Goal: Information Seeking & Learning: Learn about a topic

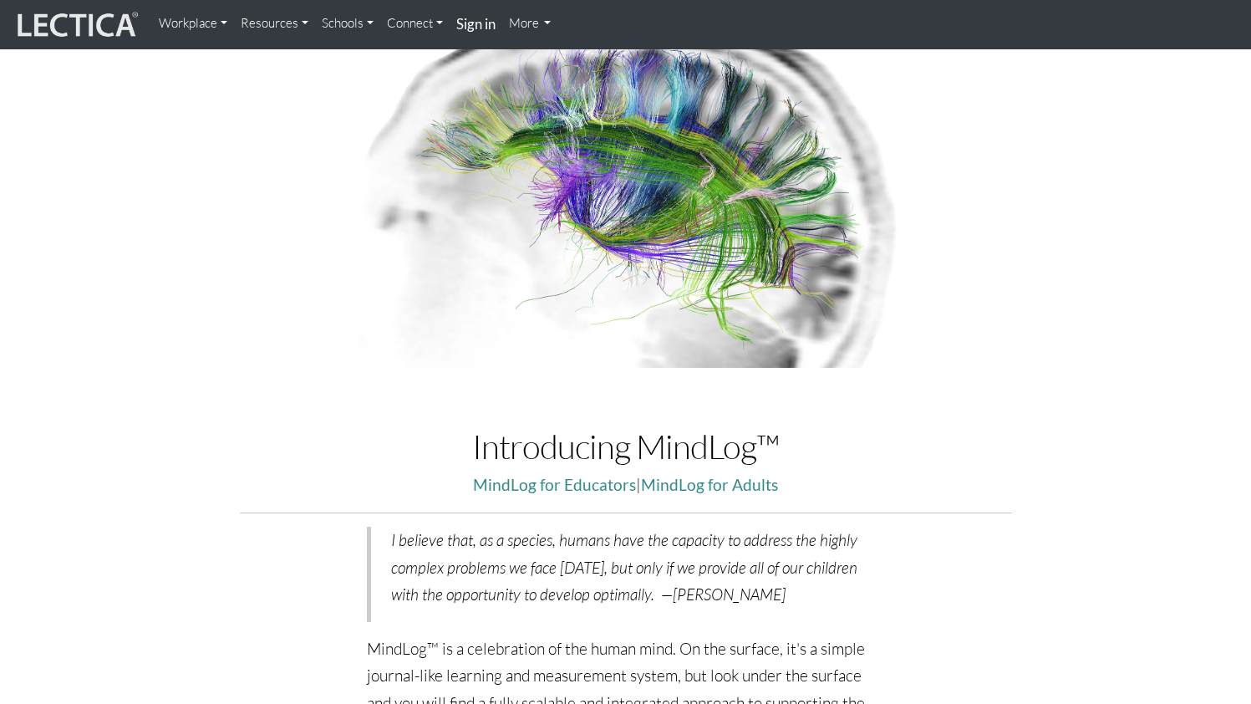
scroll to position [144, 0]
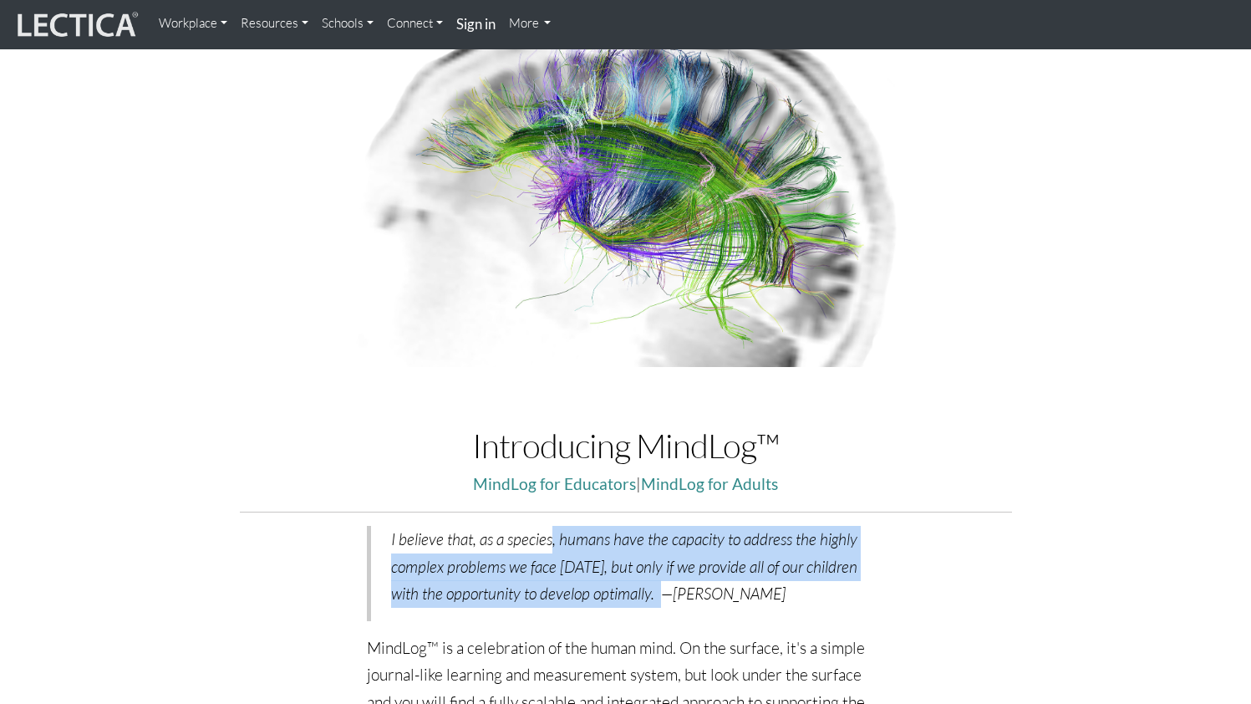
drag, startPoint x: 552, startPoint y: 538, endPoint x: 672, endPoint y: 597, distance: 133.1
click at [672, 597] on p "I believe that, as a species, humans have the capacity to address the highly co…" at bounding box center [628, 567] width 474 height 82
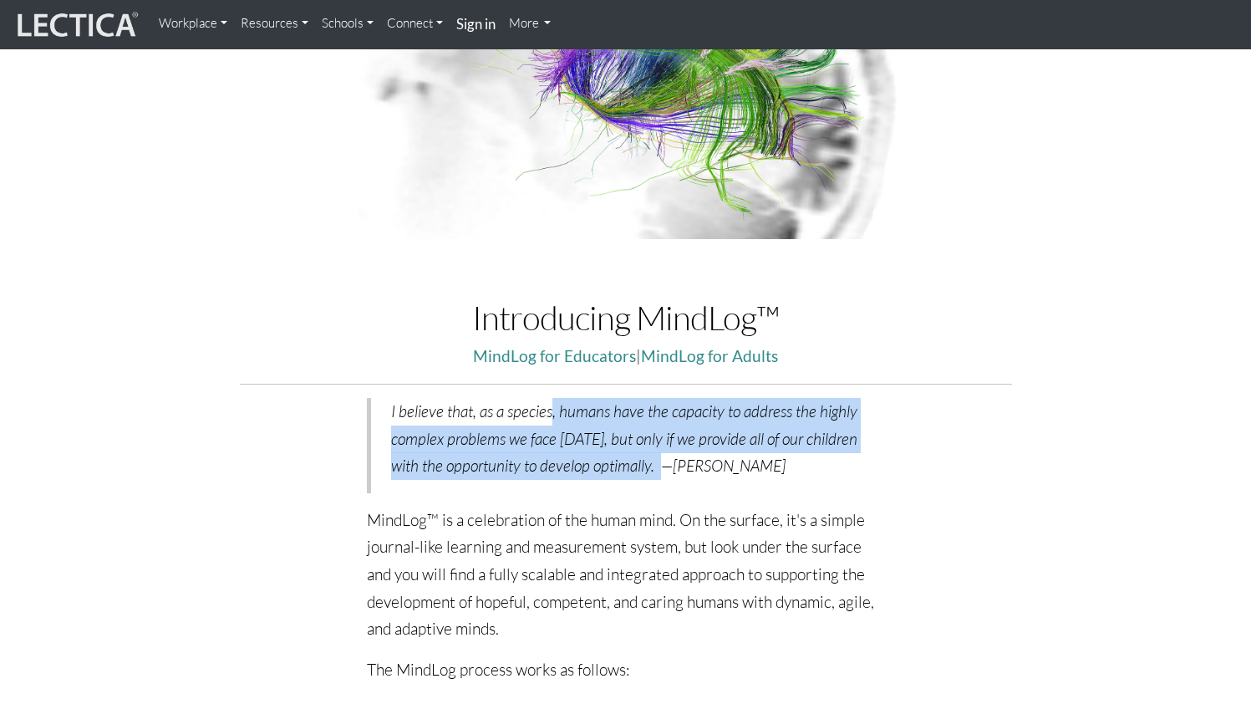
scroll to position [275, 0]
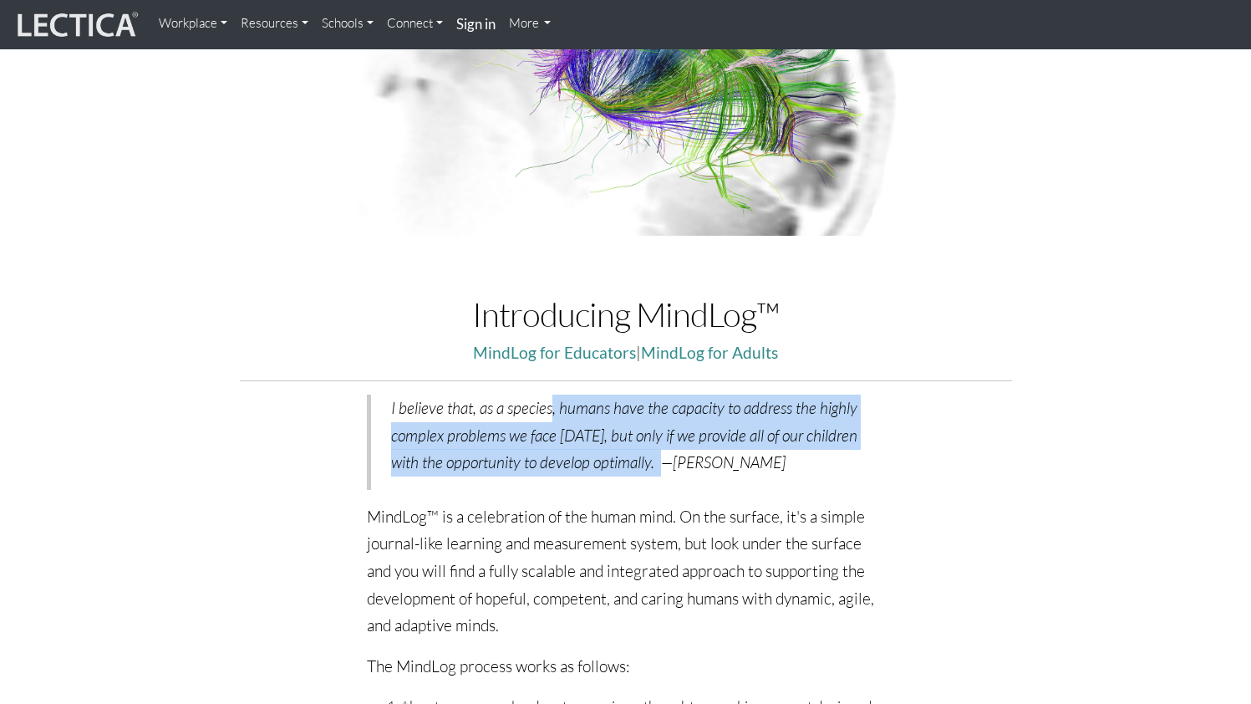
drag, startPoint x: 676, startPoint y: 513, endPoint x: 881, endPoint y: 618, distance: 229.9
click at [881, 618] on p "MindLog™ is a celebration of the human mind. On the surface, it's a simple jour…" at bounding box center [626, 571] width 518 height 136
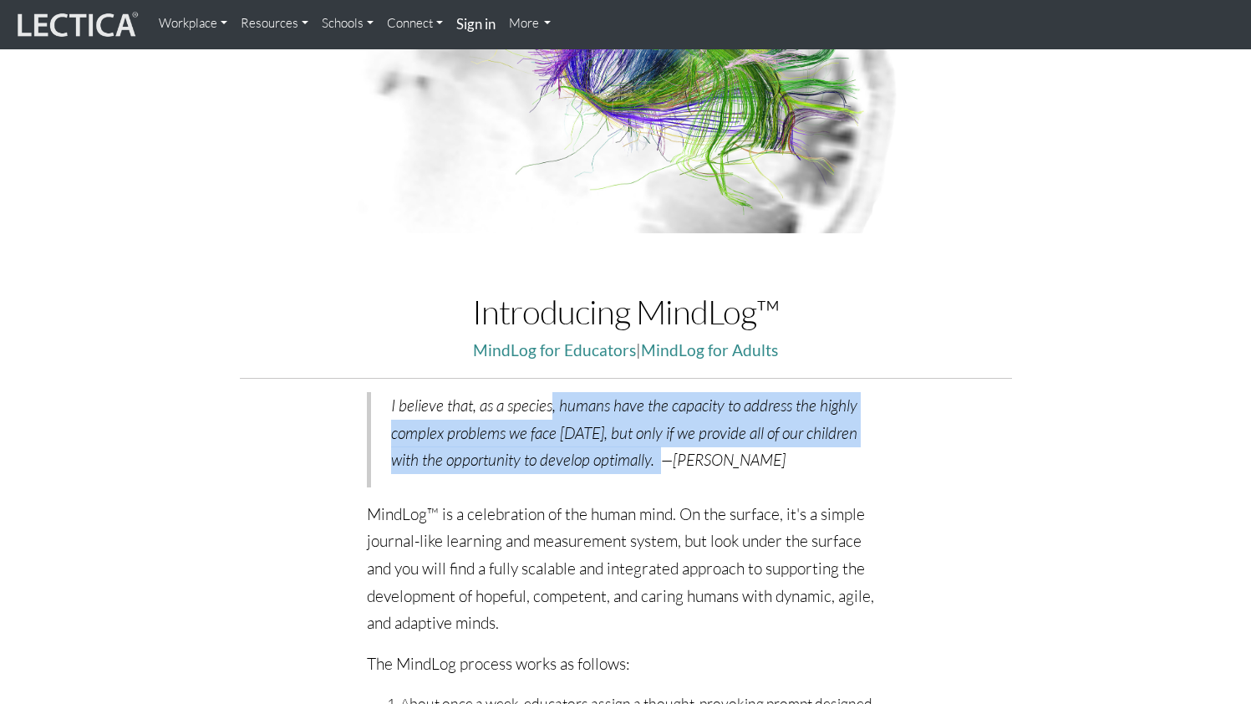
scroll to position [279, 0]
click at [725, 348] on link "MindLog for Adults" at bounding box center [709, 347] width 137 height 19
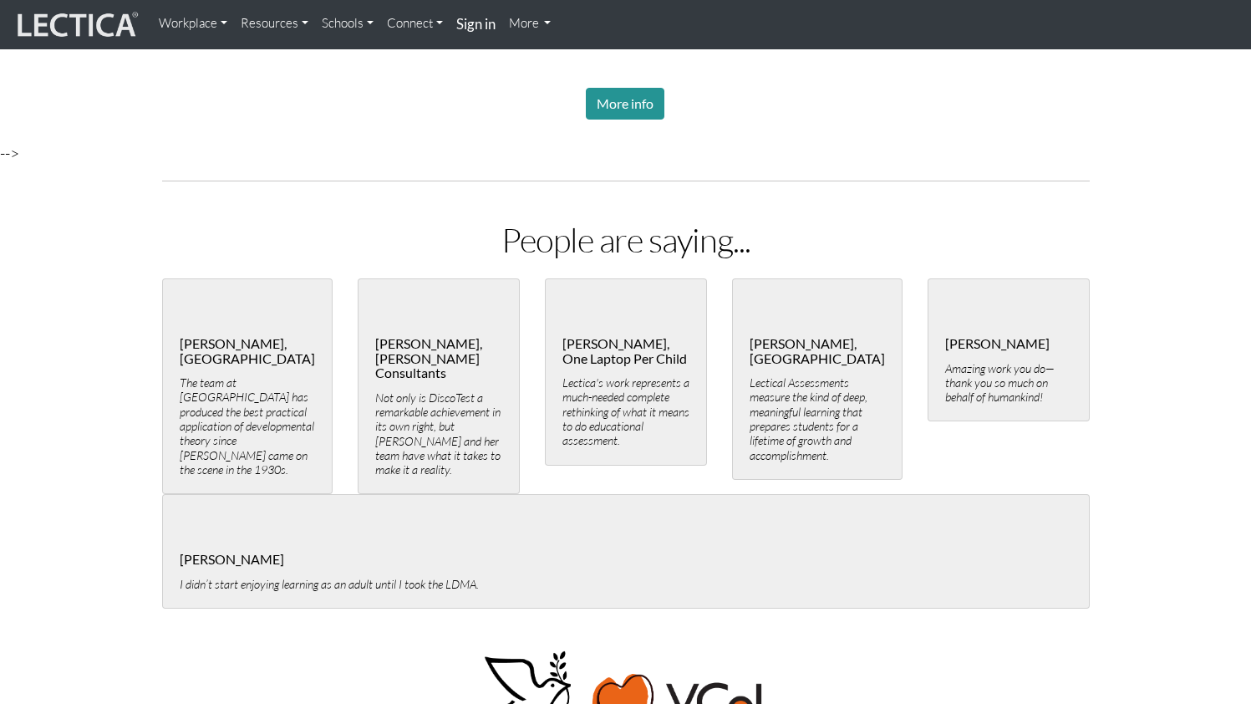
scroll to position [3708, 0]
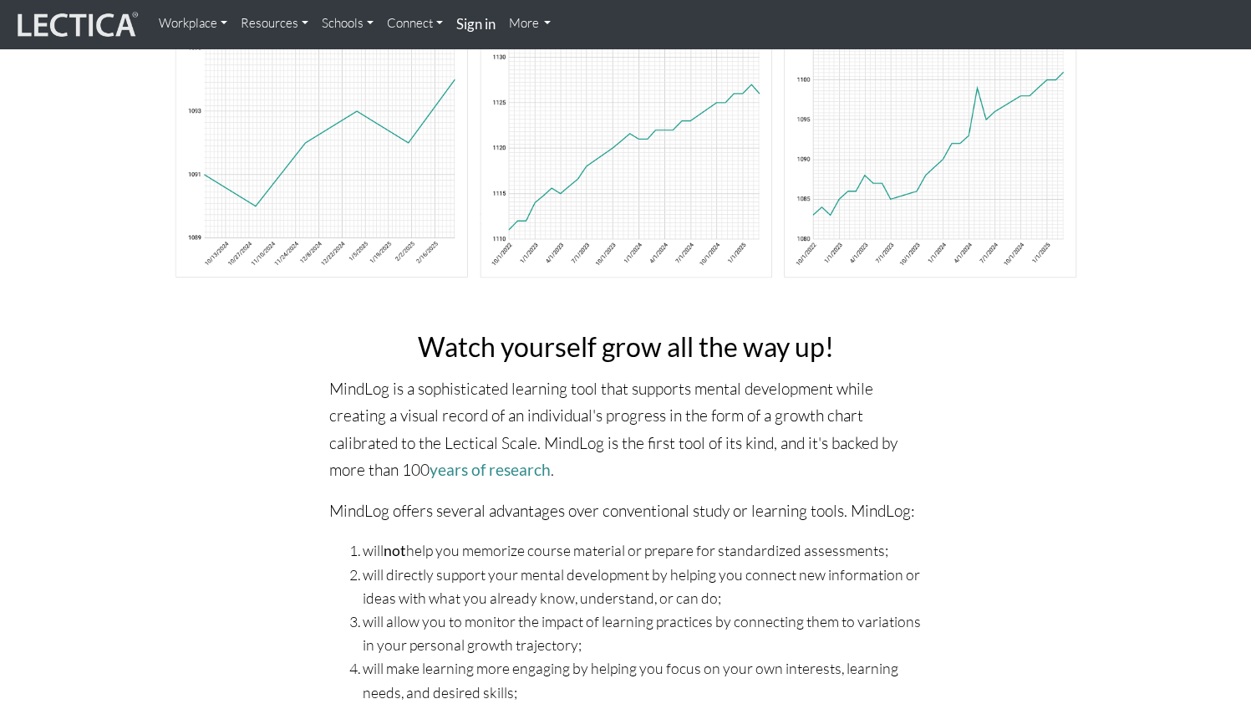
scroll to position [162, 0]
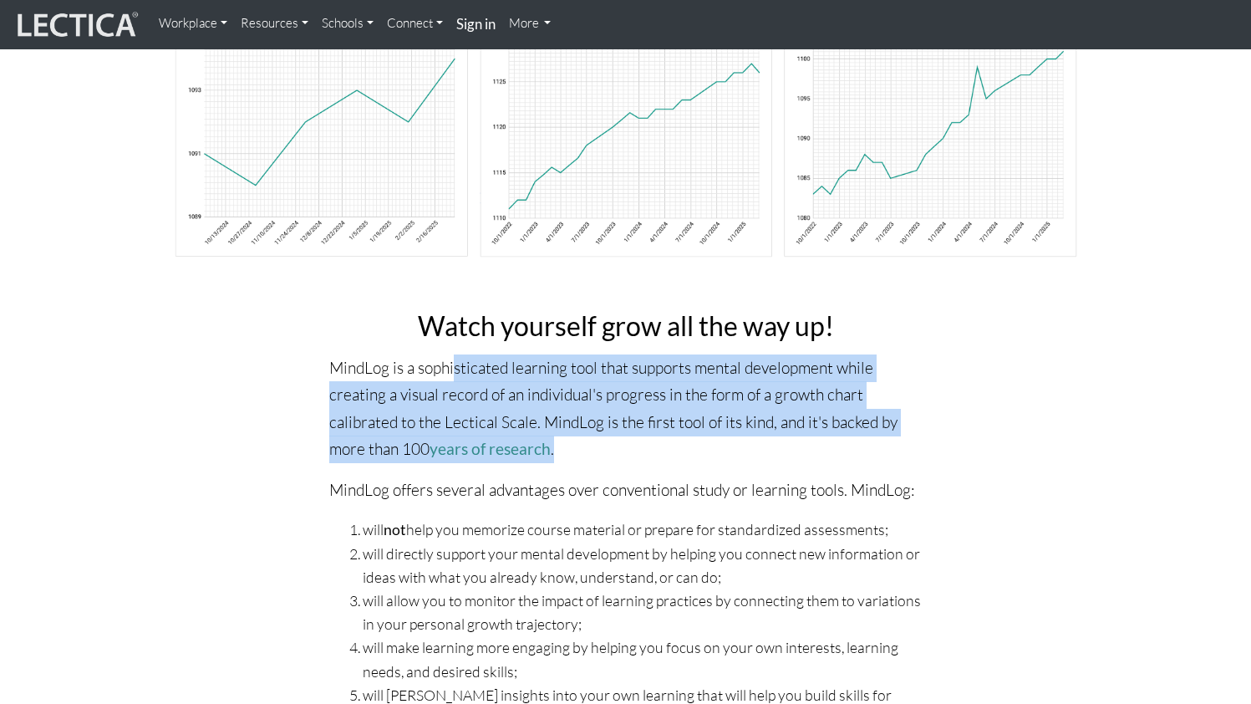
drag, startPoint x: 456, startPoint y: 364, endPoint x: 908, endPoint y: 440, distance: 458.5
click at [908, 440] on p "MindLog is a sophisticated learning tool that supports mental development while…" at bounding box center [625, 408] width 593 height 109
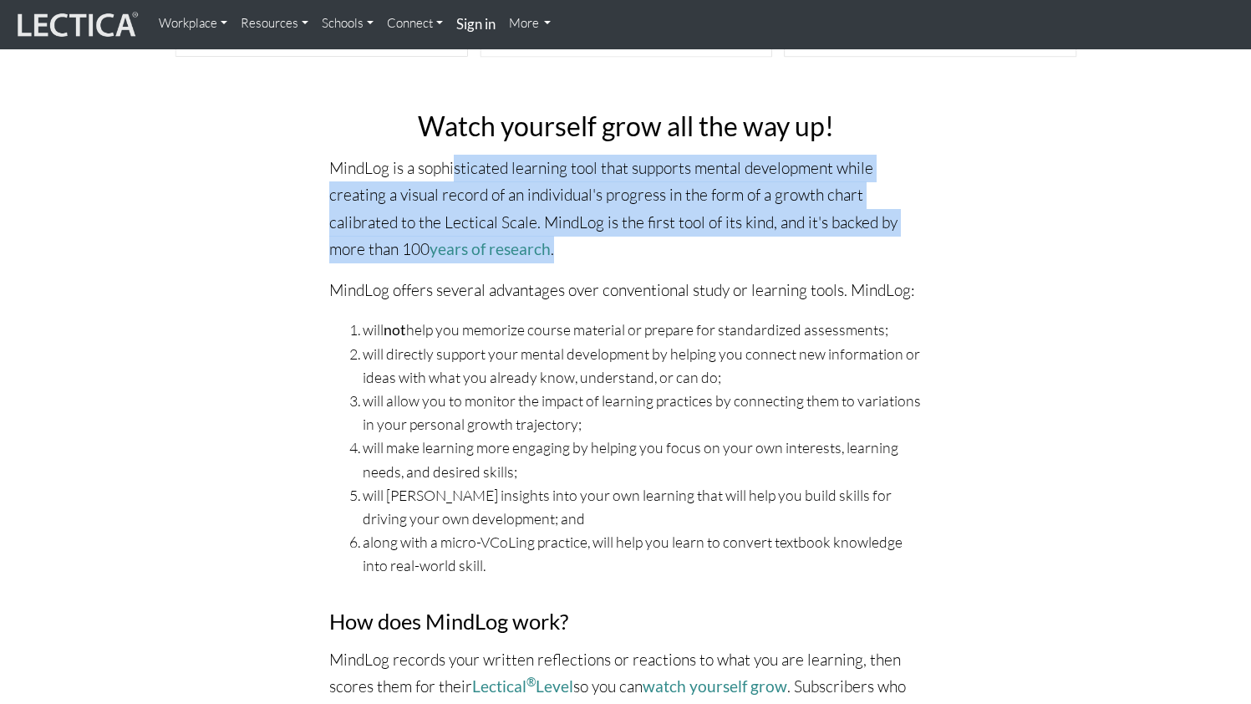
scroll to position [405, 0]
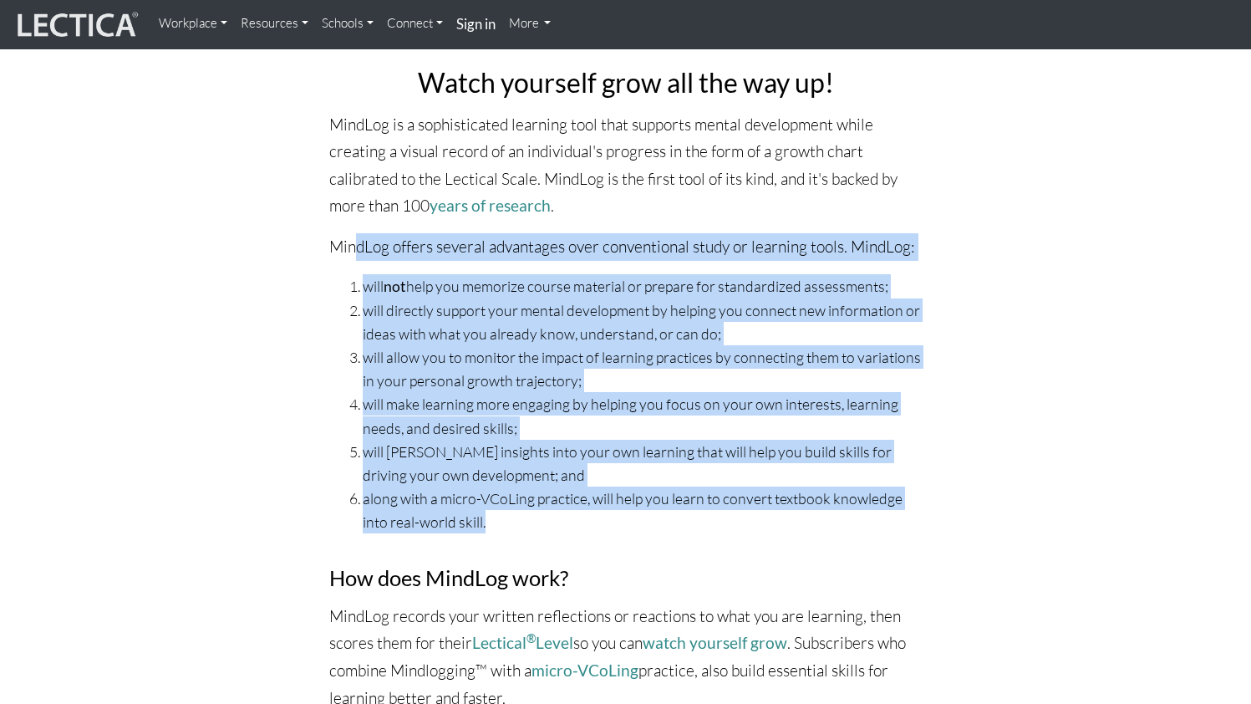
drag, startPoint x: 354, startPoint y: 241, endPoint x: 924, endPoint y: 519, distance: 635.0
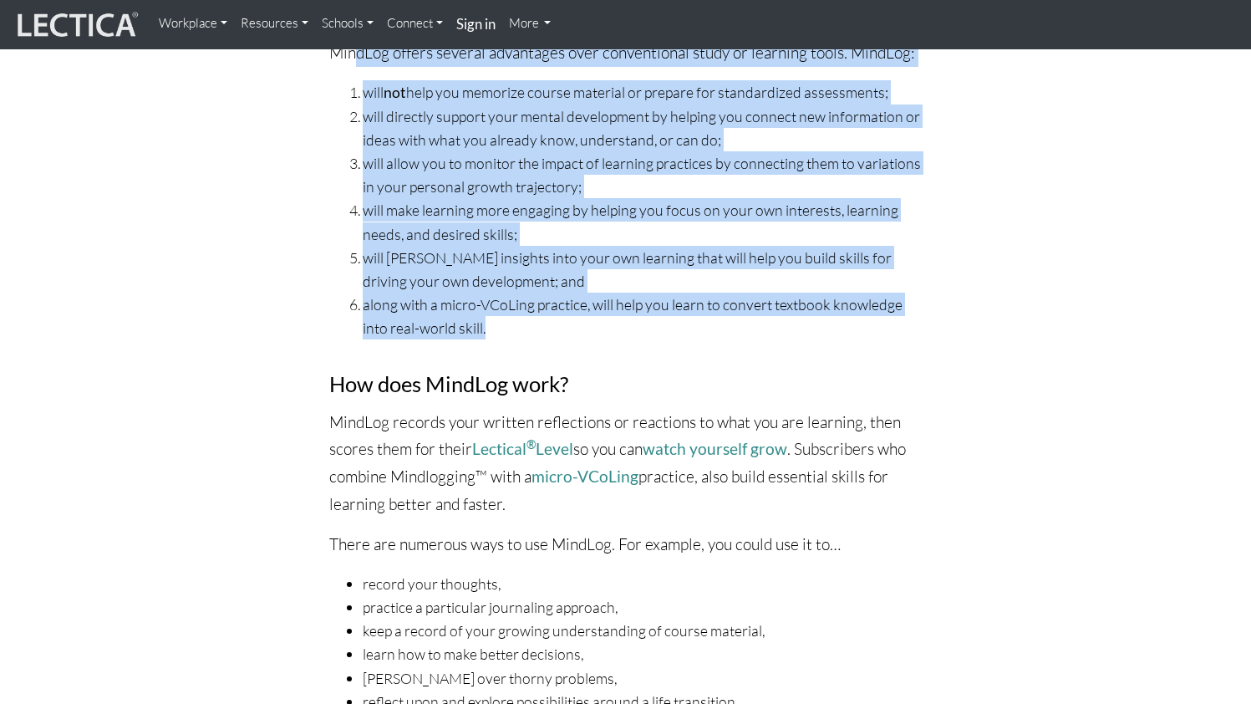
scroll to position [658, 0]
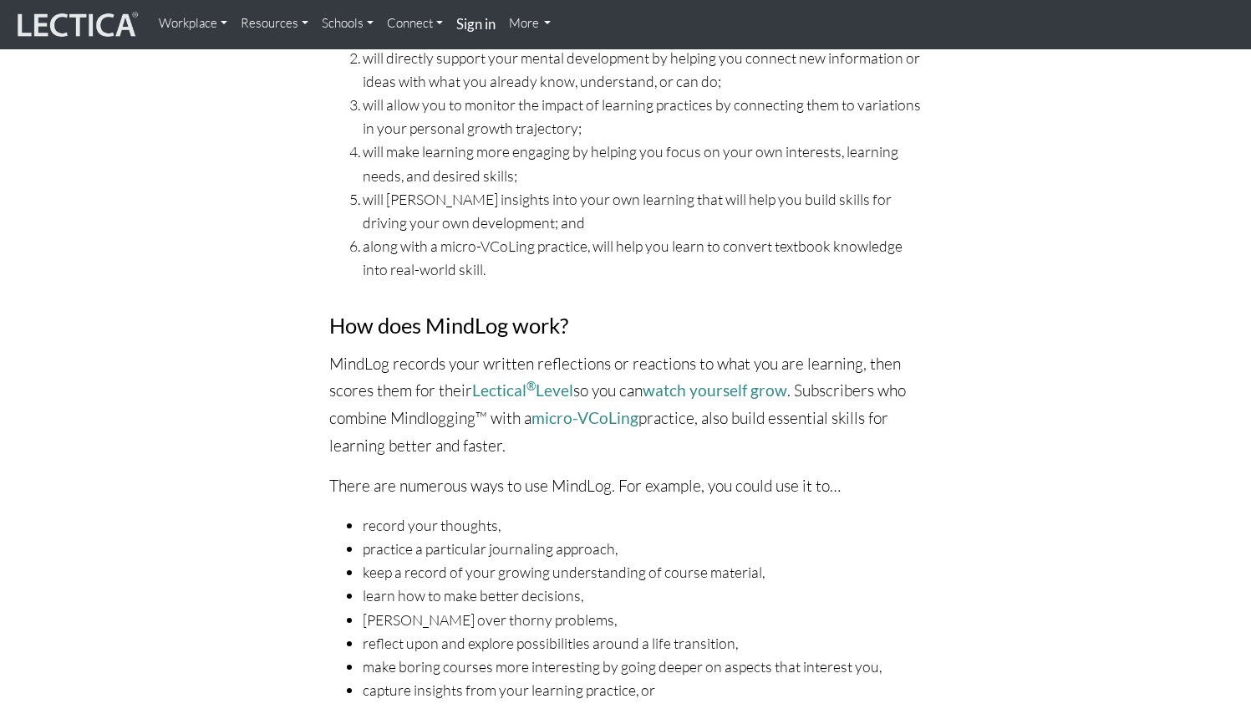
drag, startPoint x: 351, startPoint y: 364, endPoint x: 683, endPoint y: 356, distance: 331.9
click at [684, 356] on p "MindLog records your written reflections or reactions to what you are learning,…" at bounding box center [625, 404] width 593 height 109
drag, startPoint x: 683, startPoint y: 356, endPoint x: 813, endPoint y: 355, distance: 130.4
click at [813, 355] on p "MindLog records your written reflections or reactions to what you are learning,…" at bounding box center [625, 404] width 593 height 109
drag, startPoint x: 588, startPoint y: 393, endPoint x: 671, endPoint y: 390, distance: 82.8
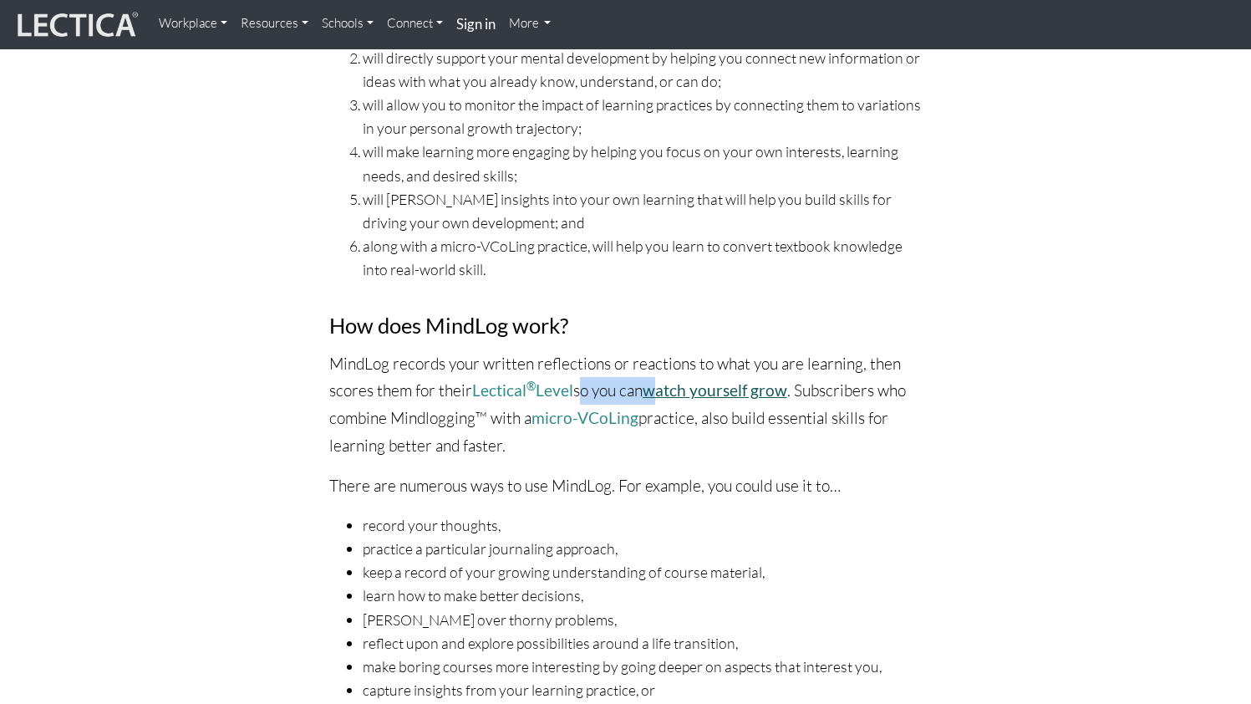
click at [673, 390] on p "MindLog records your written reflections or reactions to what you are learning,…" at bounding box center [625, 404] width 593 height 109
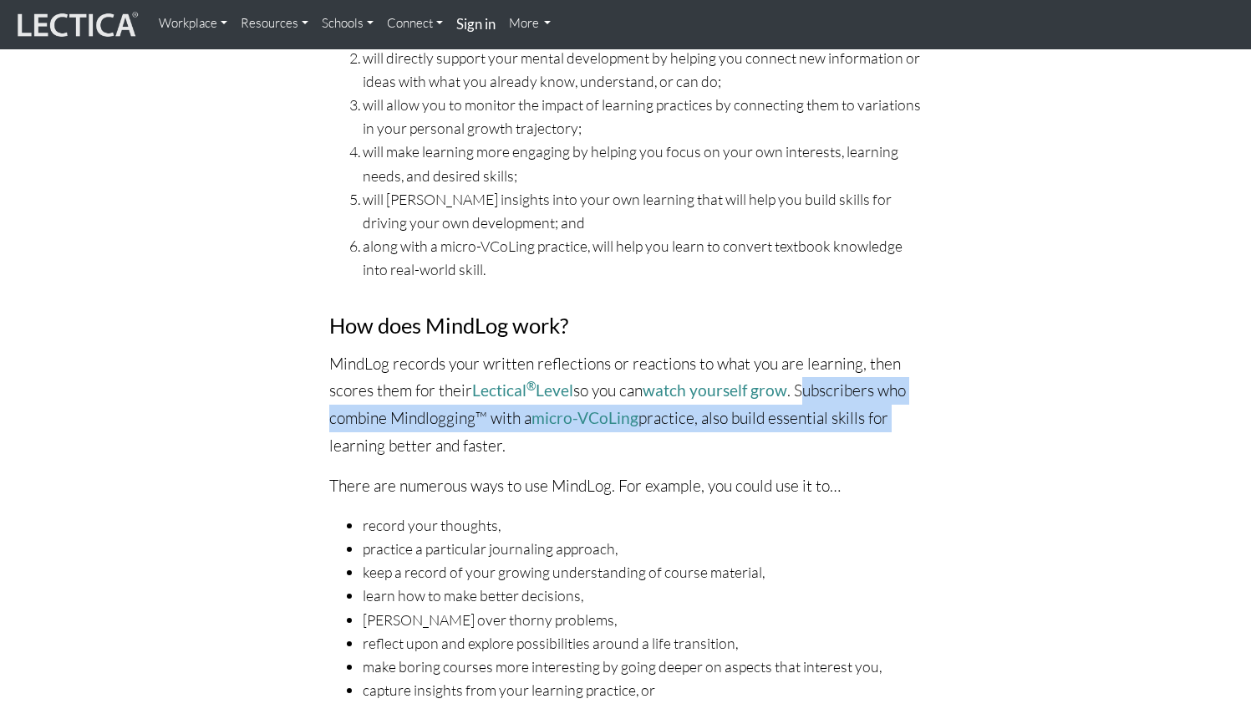
drag, startPoint x: 807, startPoint y: 386, endPoint x: 946, endPoint y: 418, distance: 142.3
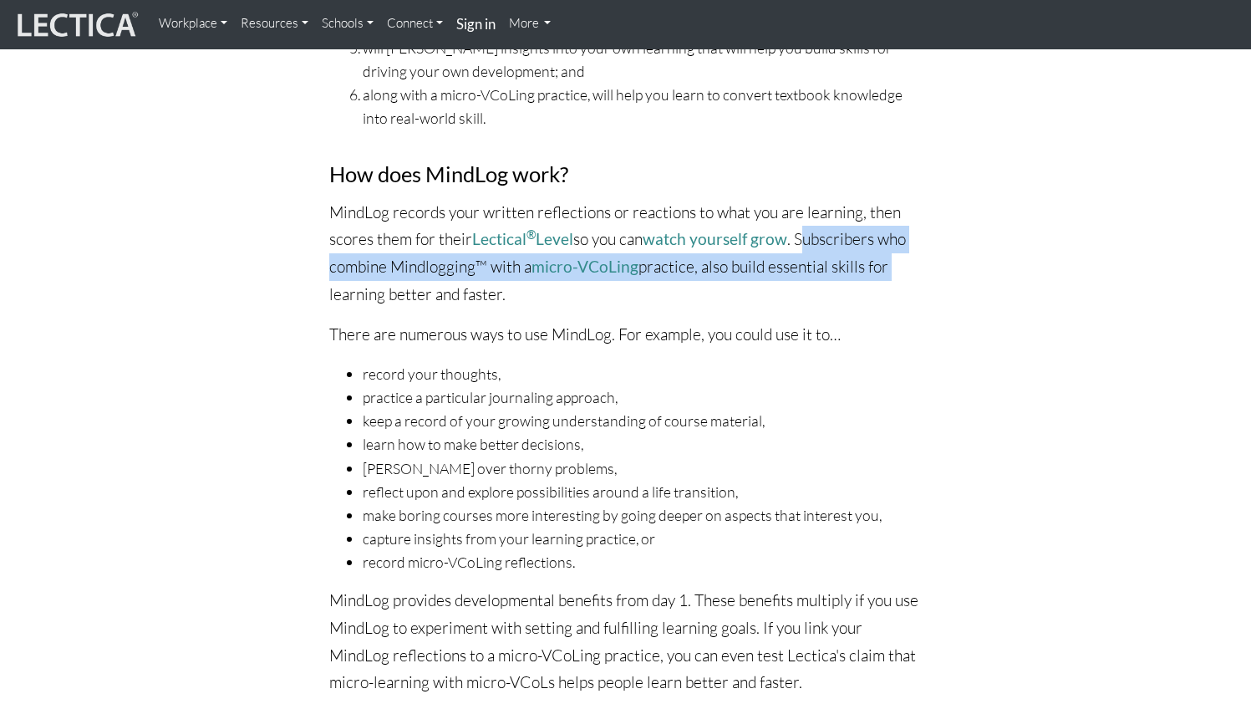
scroll to position [893, 0]
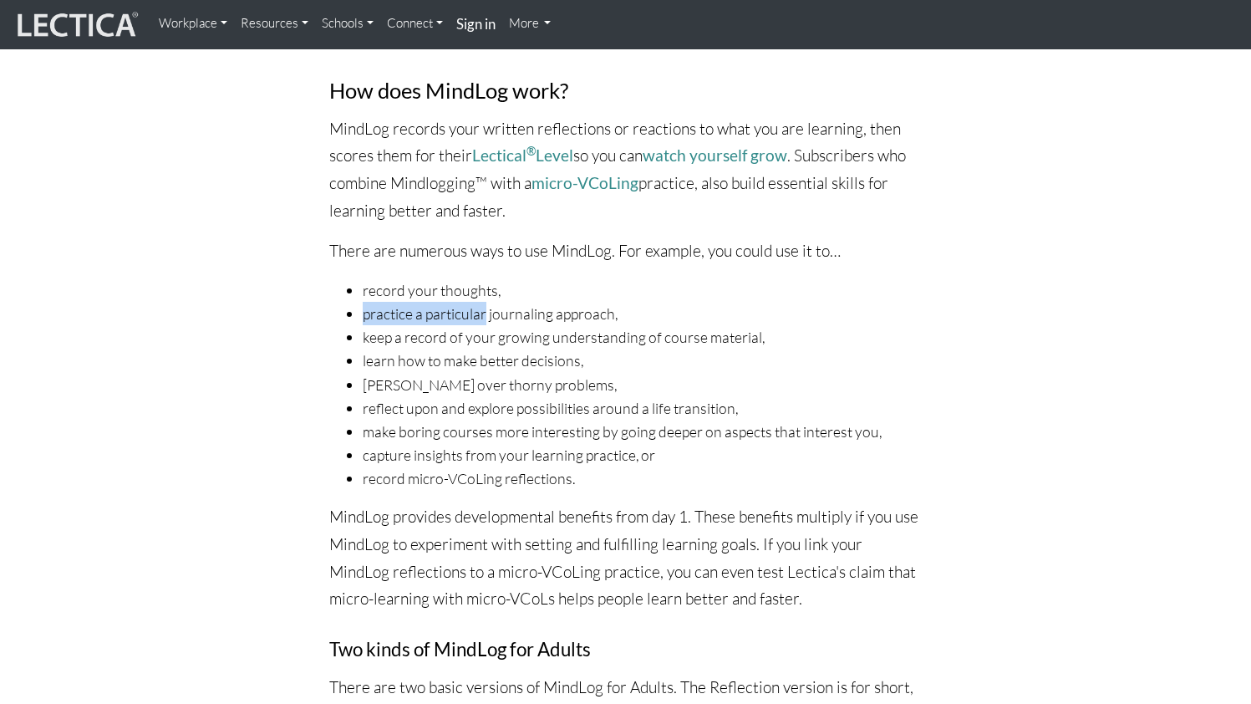
drag, startPoint x: 363, startPoint y: 311, endPoint x: 486, endPoint y: 311, distance: 122.8
click at [487, 311] on li "practice a particular journaling approach," at bounding box center [643, 313] width 560 height 23
drag, startPoint x: 379, startPoint y: 333, endPoint x: 404, endPoint y: 333, distance: 25.1
click at [404, 333] on li "keep a record of your growing understanding of course material," at bounding box center [643, 336] width 560 height 23
drag, startPoint x: 407, startPoint y: 359, endPoint x: 471, endPoint y: 358, distance: 64.4
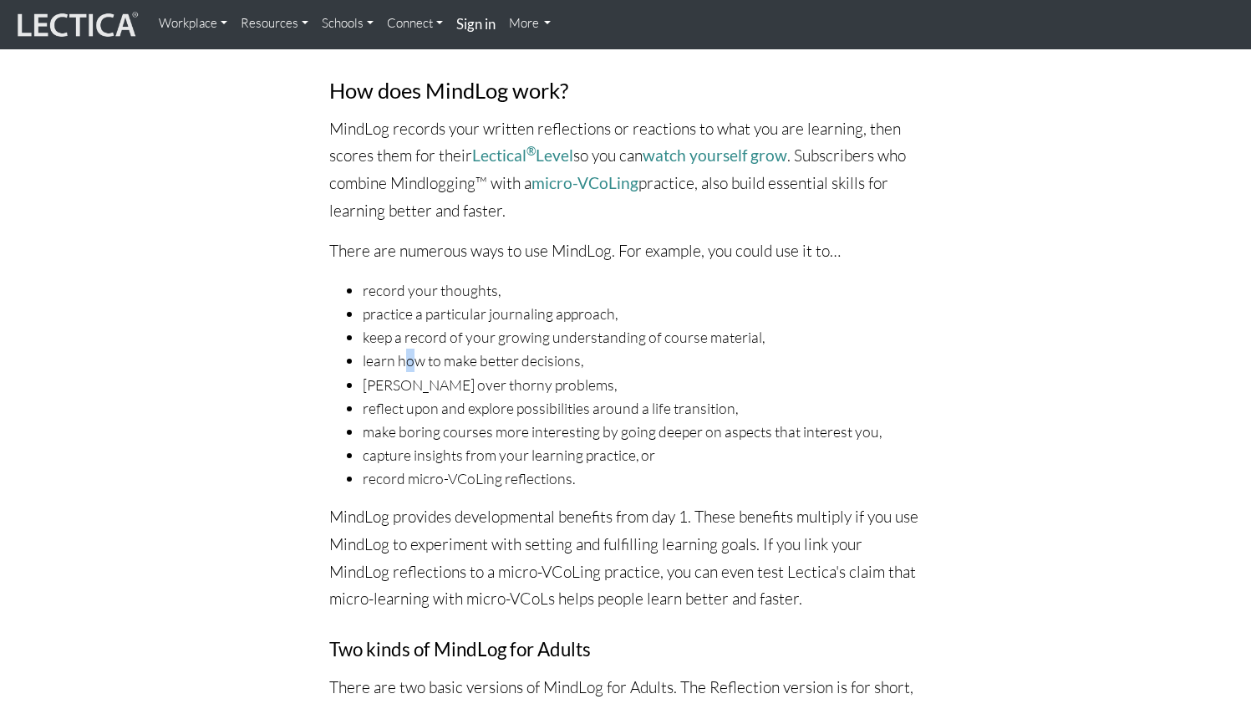
click at [431, 359] on li "learn how to make better decisions," at bounding box center [643, 359] width 560 height 23
drag, startPoint x: 374, startPoint y: 387, endPoint x: 478, endPoint y: 385, distance: 104.5
click at [479, 387] on li "[PERSON_NAME] over thorny problems," at bounding box center [643, 384] width 560 height 23
drag, startPoint x: 380, startPoint y: 403, endPoint x: 584, endPoint y: 403, distance: 203.9
click at [584, 403] on li "reflect upon and explore possibilities around a life transition," at bounding box center [643, 407] width 560 height 23
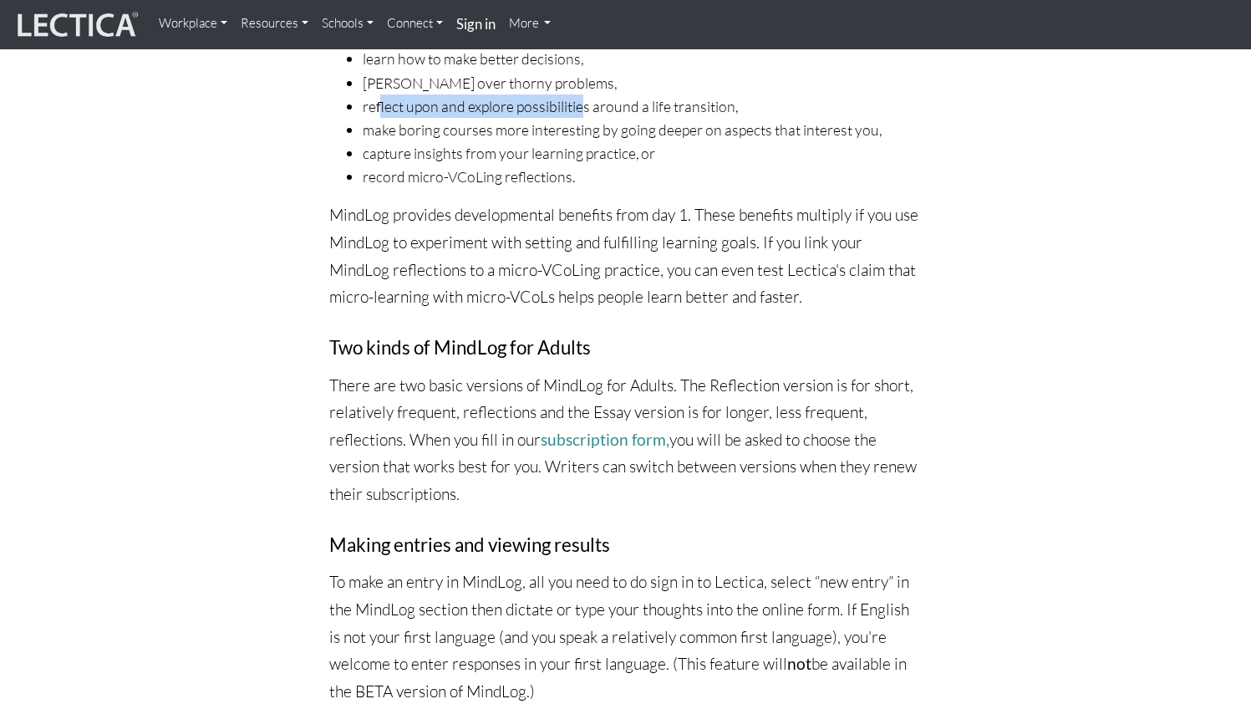
scroll to position [1361, 0]
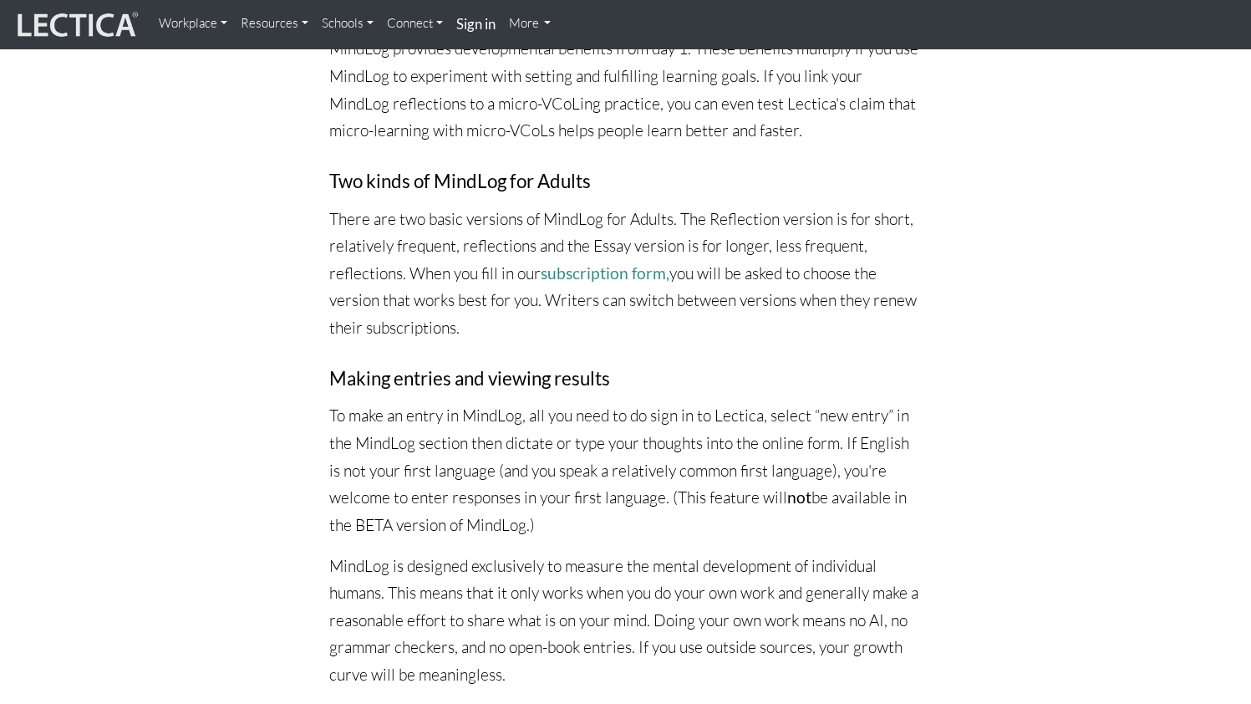
drag, startPoint x: 329, startPoint y: 220, endPoint x: 940, endPoint y: 319, distance: 618.9
click at [940, 319] on div "Watch yourself grow all the way up! MindLog is a sophisticated learning tool th…" at bounding box center [626, 216] width 928 height 2235
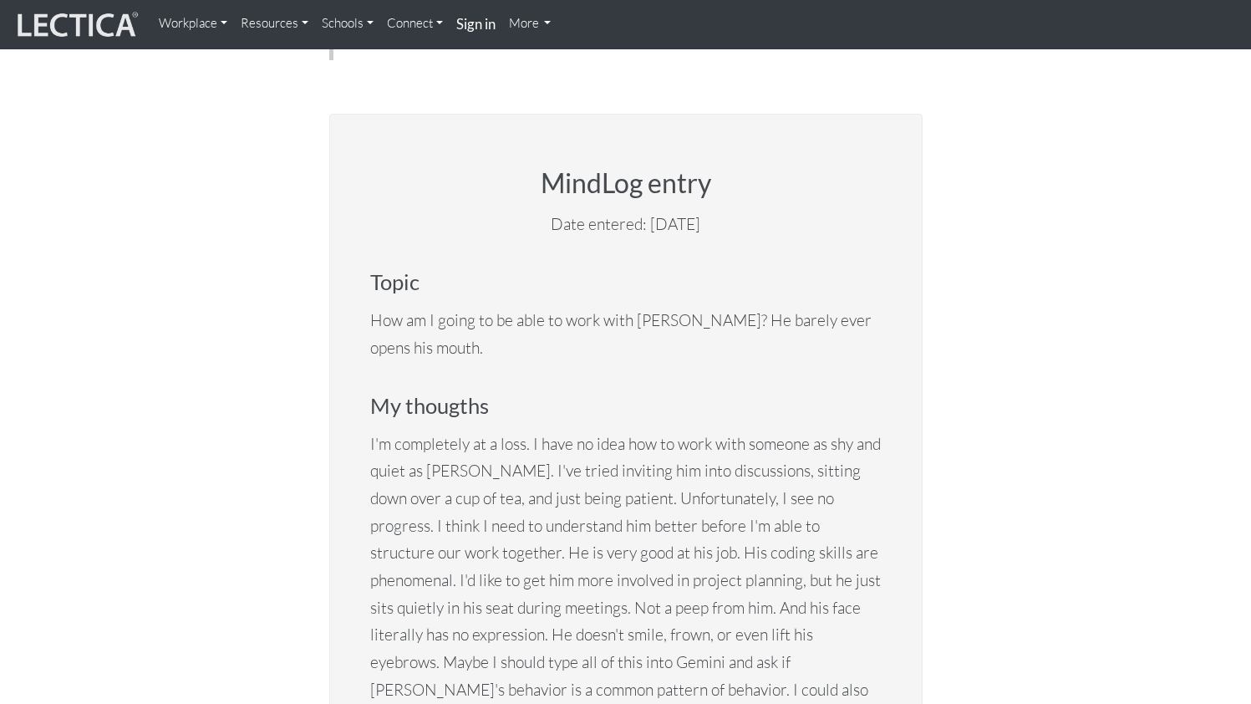
scroll to position [2622, 0]
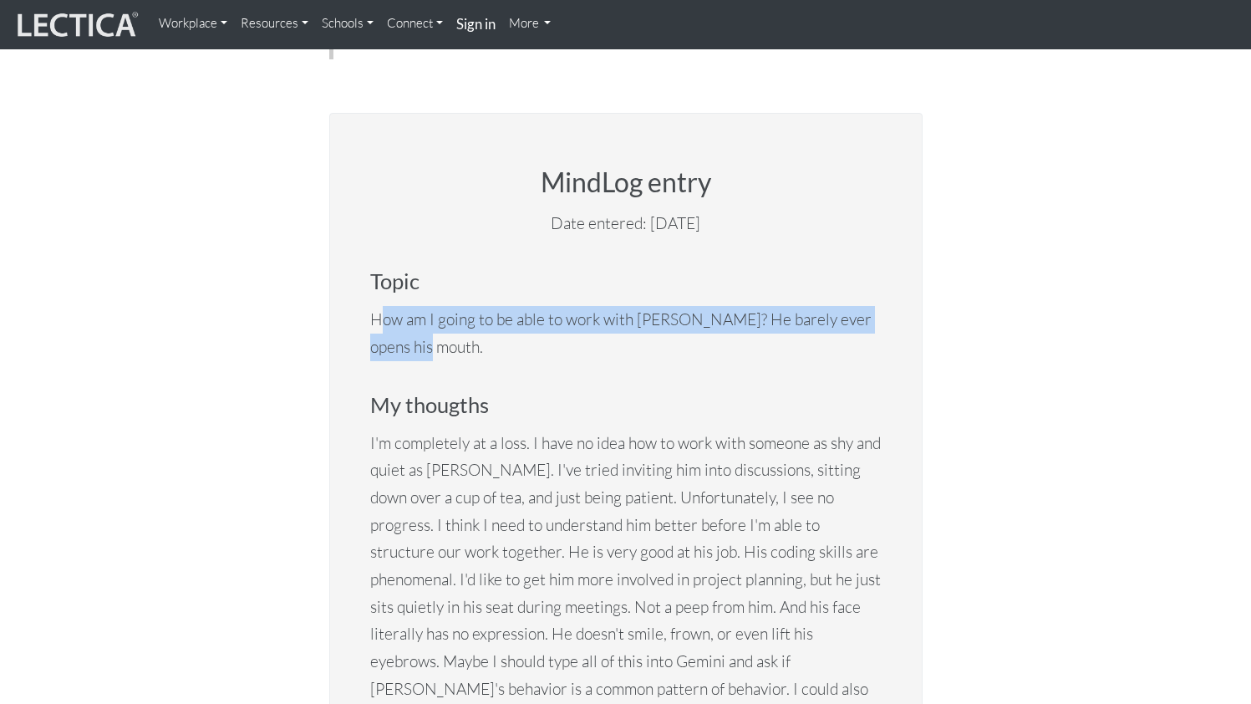
drag, startPoint x: 378, startPoint y: 320, endPoint x: 636, endPoint y: 338, distance: 258.8
click at [636, 338] on p "How am I going to be able to work with [PERSON_NAME]? He barely ever opens his …" at bounding box center [625, 333] width 511 height 54
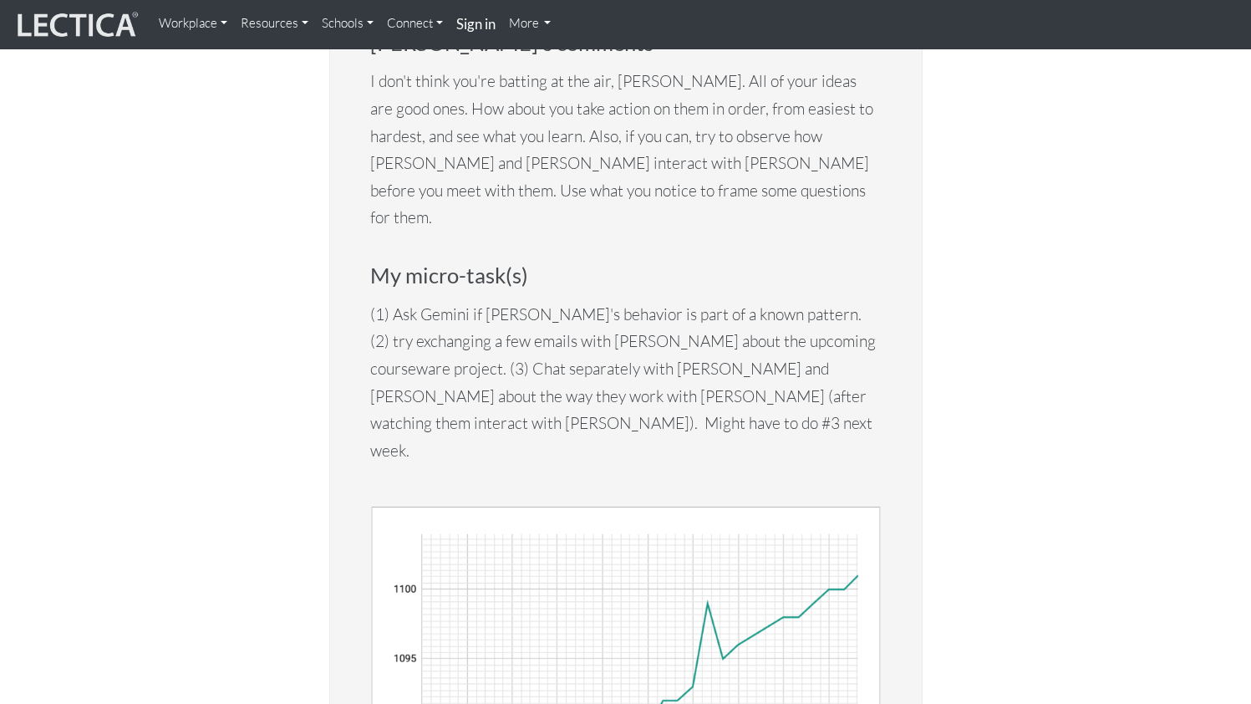
scroll to position [3436, 0]
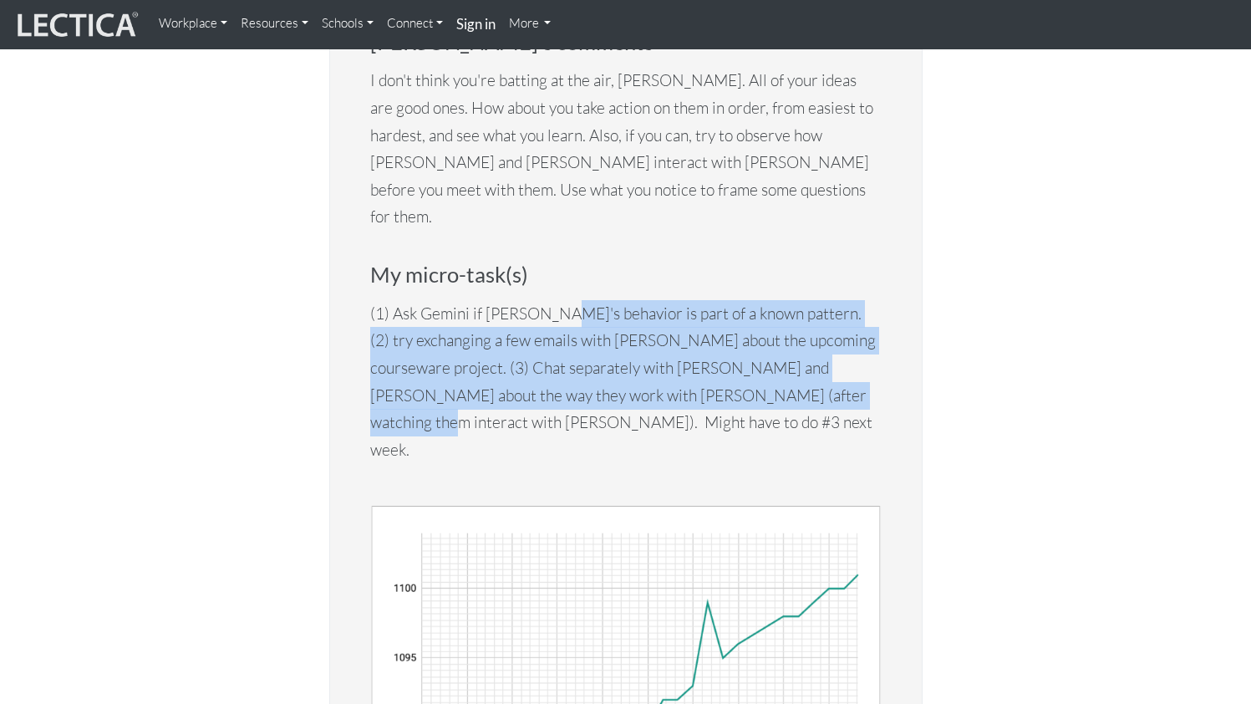
drag, startPoint x: 557, startPoint y: 257, endPoint x: 842, endPoint y: 341, distance: 297.8
click at [842, 341] on p "(1) Ask Gemini if [PERSON_NAME]'s behavior is part of a known pattern. (2) try …" at bounding box center [625, 382] width 511 height 164
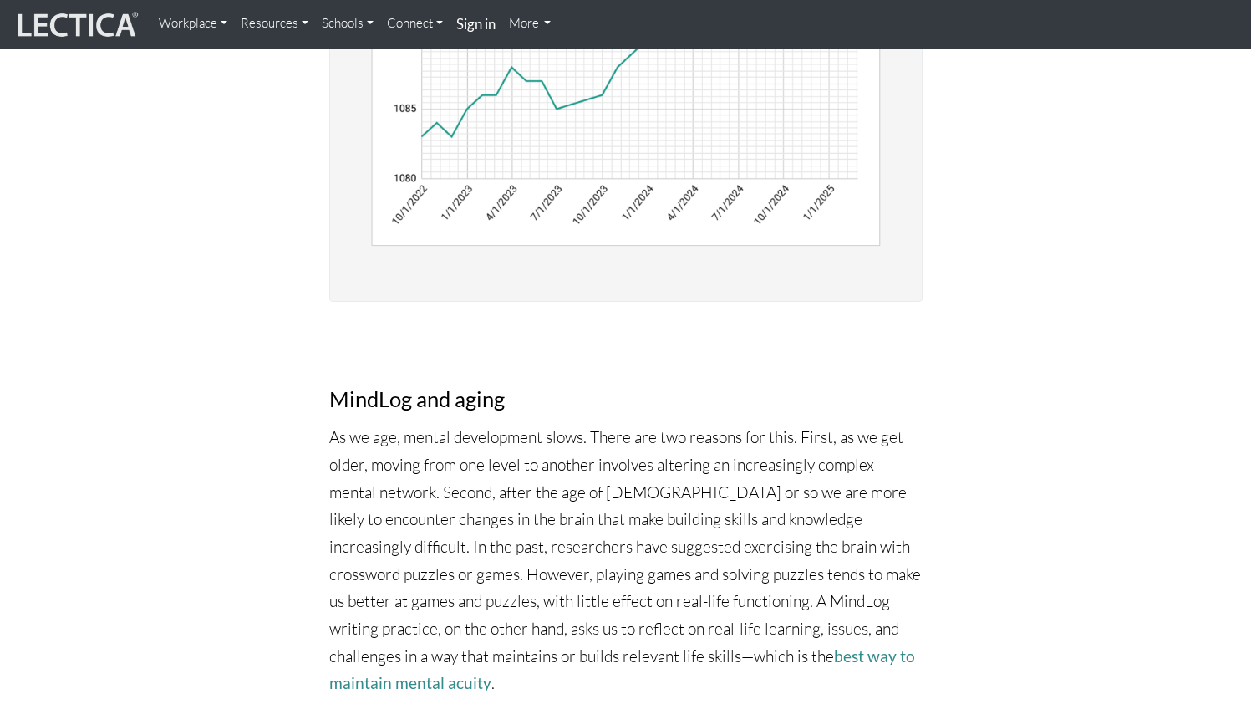
scroll to position [4212, 0]
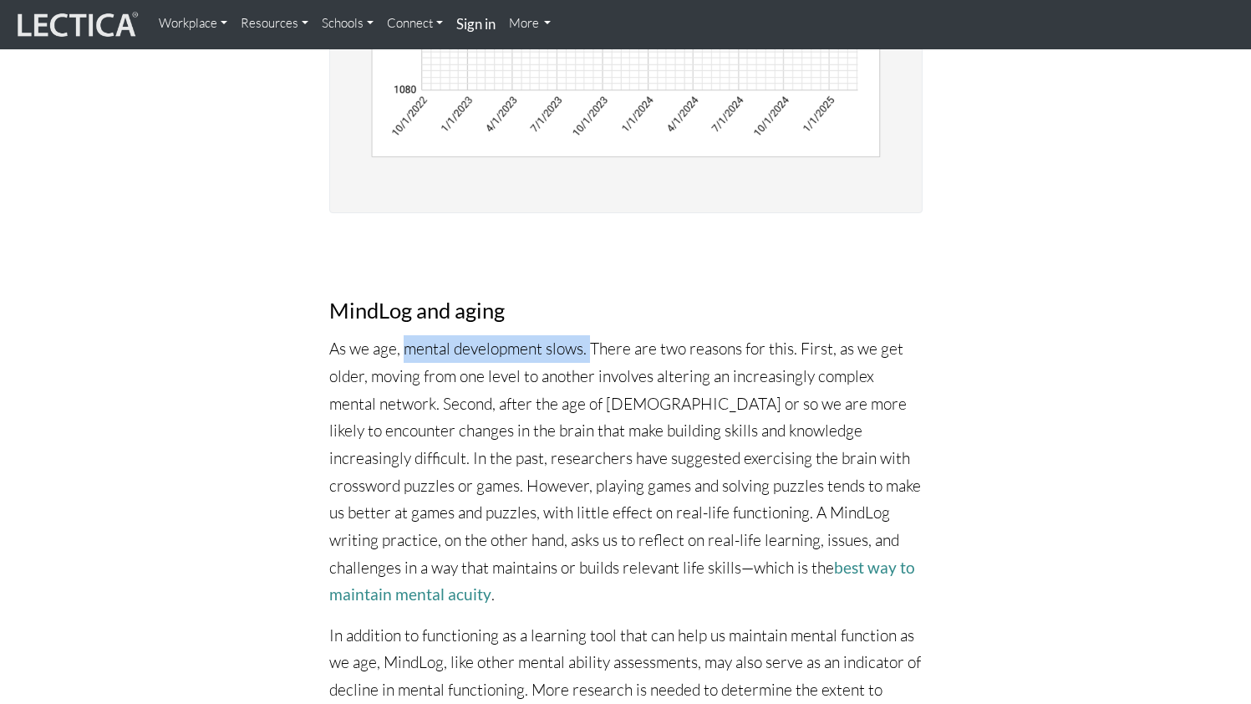
drag, startPoint x: 402, startPoint y: 263, endPoint x: 588, endPoint y: 263, distance: 186.4
click at [590, 335] on p "As we age, mental development slows. There are two reasons for this. First, as …" at bounding box center [625, 471] width 593 height 272
drag, startPoint x: 603, startPoint y: 265, endPoint x: 738, endPoint y: 265, distance: 135.4
click at [738, 335] on p "As we age, mental development slows. There are two reasons for this. First, as …" at bounding box center [625, 471] width 593 height 272
drag, startPoint x: 805, startPoint y: 268, endPoint x: 384, endPoint y: 293, distance: 421.1
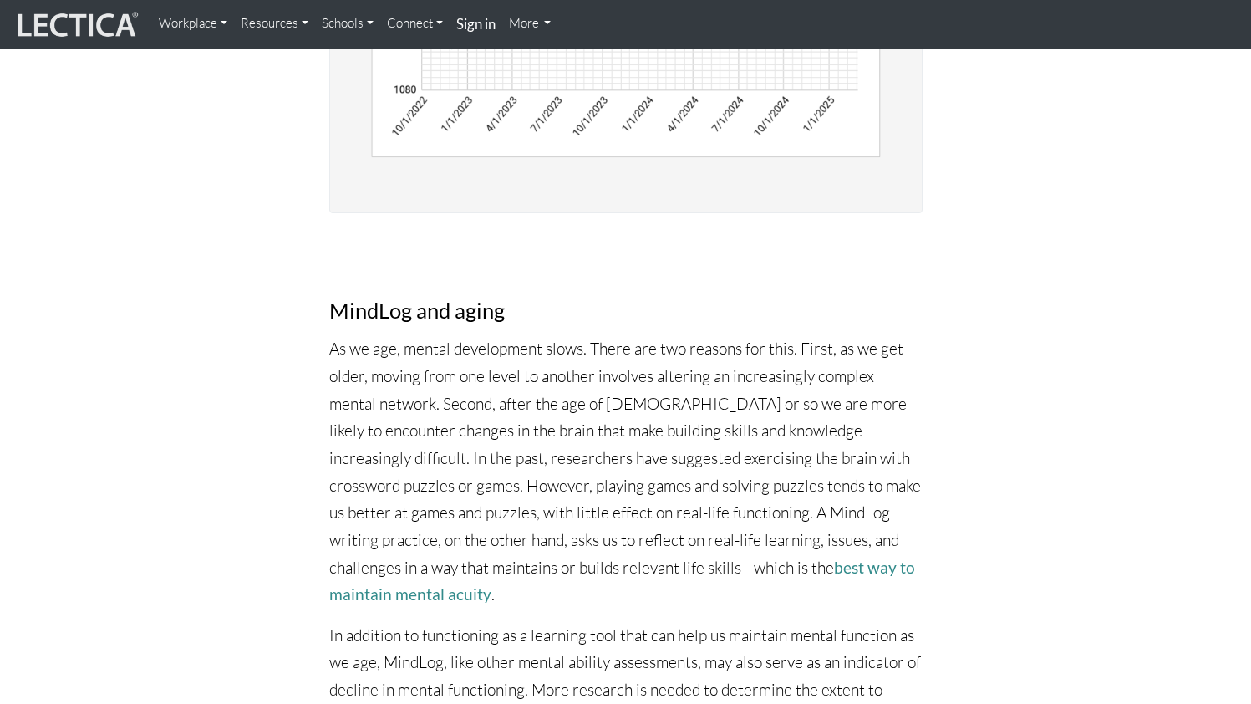
click at [384, 335] on p "As we age, mental development slows. There are two reasons for this. First, as …" at bounding box center [625, 471] width 593 height 272
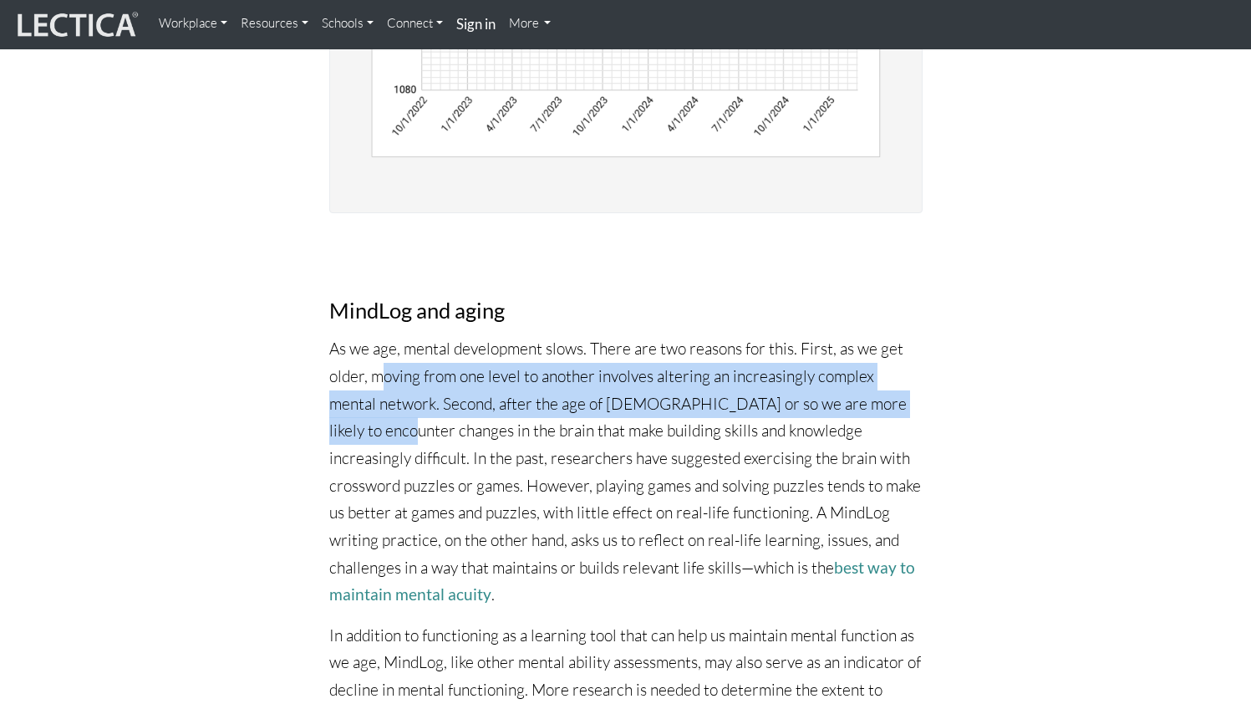
drag, startPoint x: 384, startPoint y: 293, endPoint x: 928, endPoint y: 312, distance: 543.5
click at [904, 335] on p "As we age, mental development slows. There are two reasons for this. First, as …" at bounding box center [625, 471] width 593 height 272
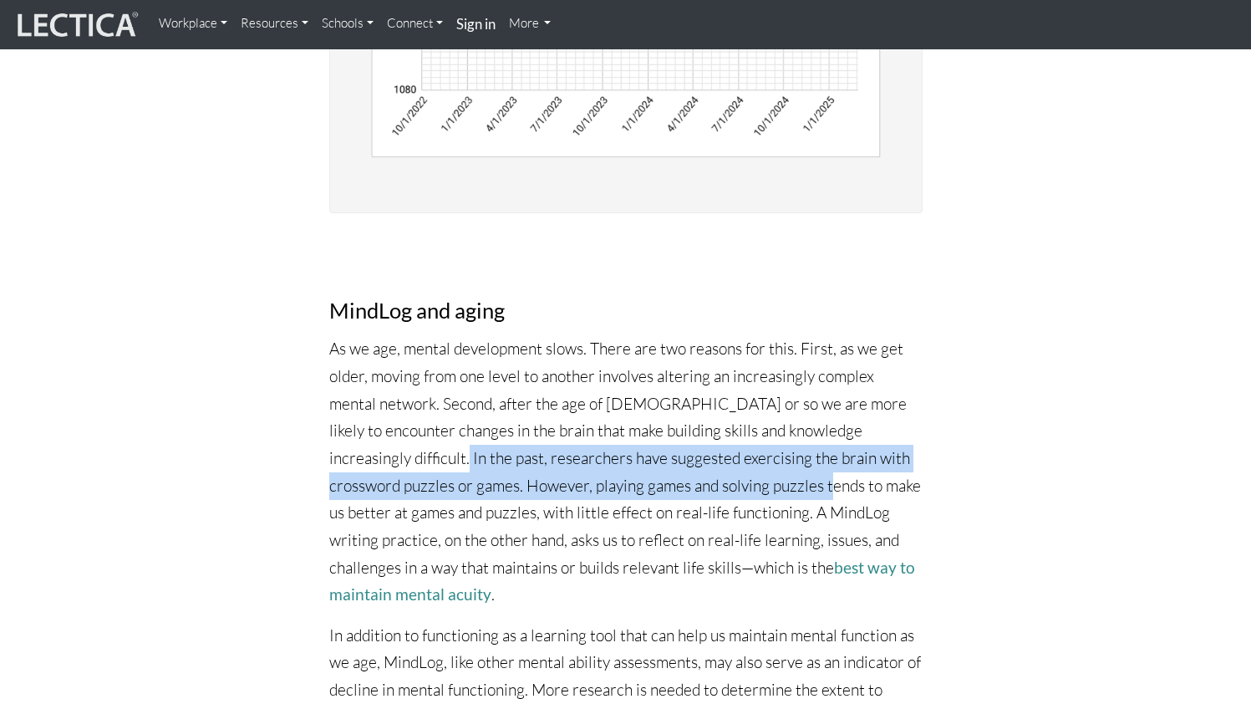
drag, startPoint x: 343, startPoint y: 377, endPoint x: 746, endPoint y: 399, distance: 403.4
click at [746, 399] on p "As we age, mental development slows. There are two reasons for this. First, as …" at bounding box center [625, 471] width 593 height 272
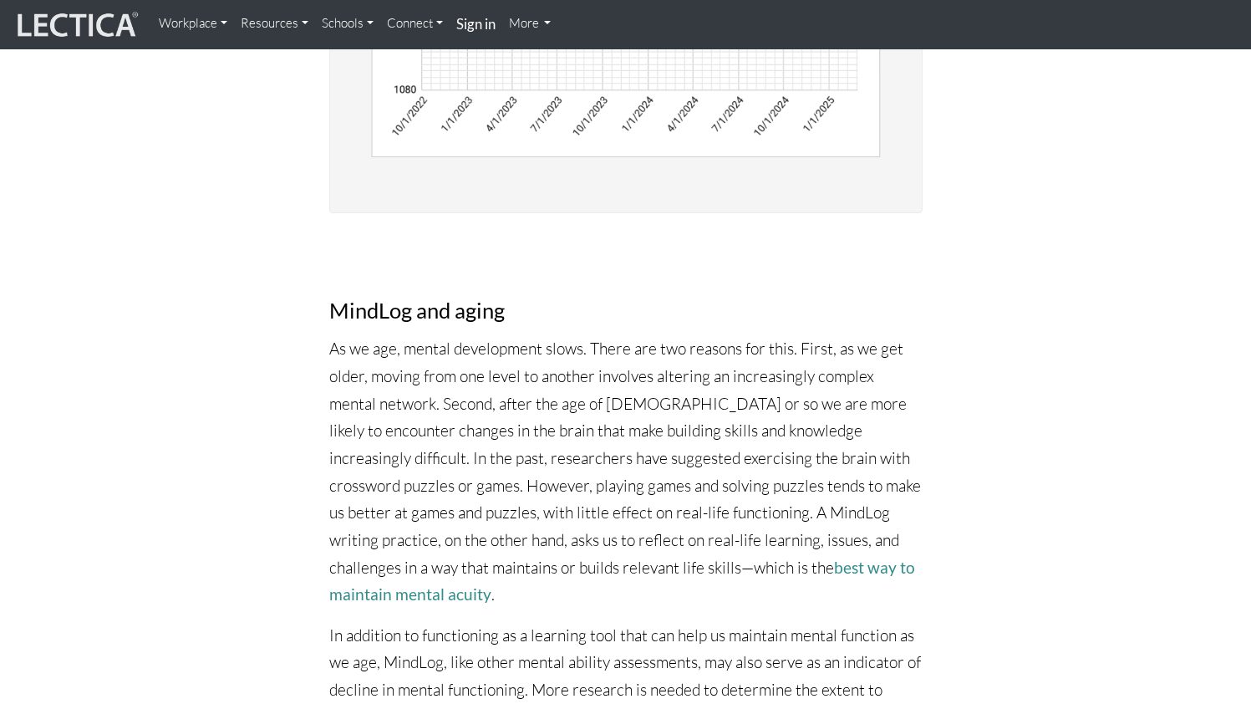
click at [755, 408] on p "As we age, mental development slows. There are two reasons for this. First, as …" at bounding box center [625, 471] width 593 height 272
drag, startPoint x: 740, startPoint y: 399, endPoint x: 799, endPoint y: 401, distance: 59.4
click at [803, 401] on p "As we age, mental development slows. There are two reasons for this. First, as …" at bounding box center [625, 471] width 593 height 272
drag, startPoint x: 394, startPoint y: 433, endPoint x: 643, endPoint y: 429, distance: 249.1
click at [643, 429] on p "As we age, mental development slows. There are two reasons for this. First, as …" at bounding box center [625, 471] width 593 height 272
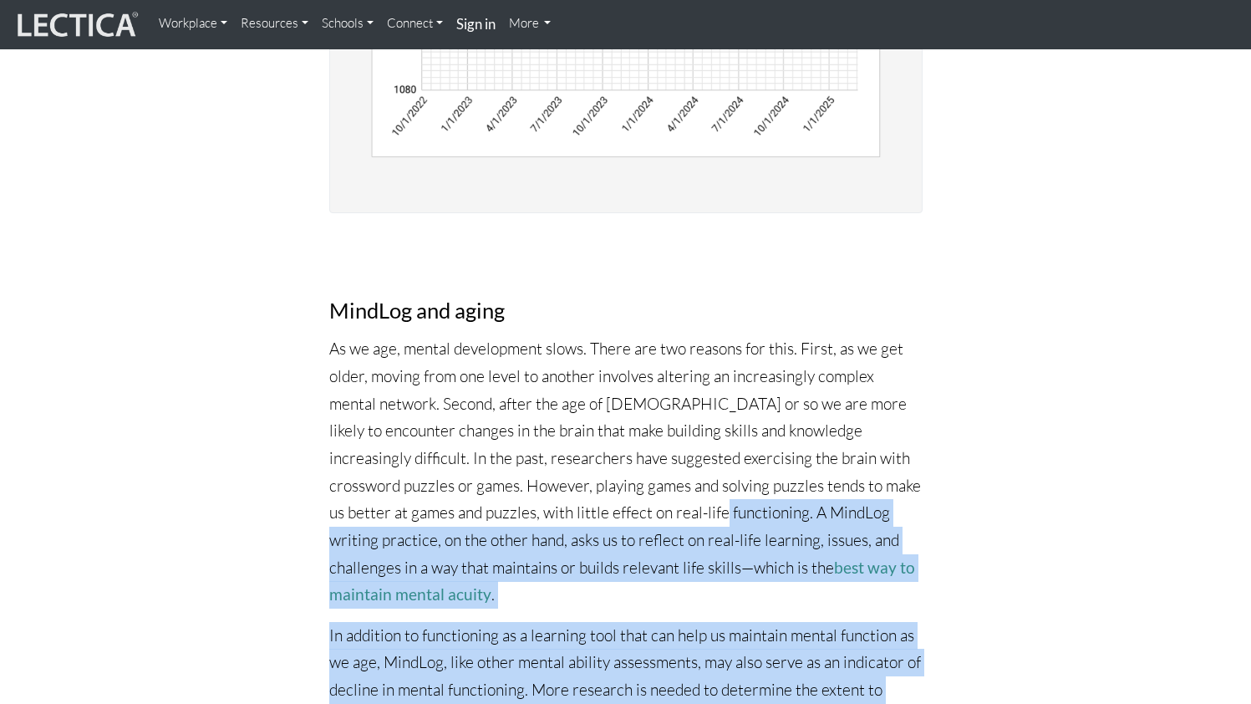
drag, startPoint x: 671, startPoint y: 430, endPoint x: 930, endPoint y: 597, distance: 308.3
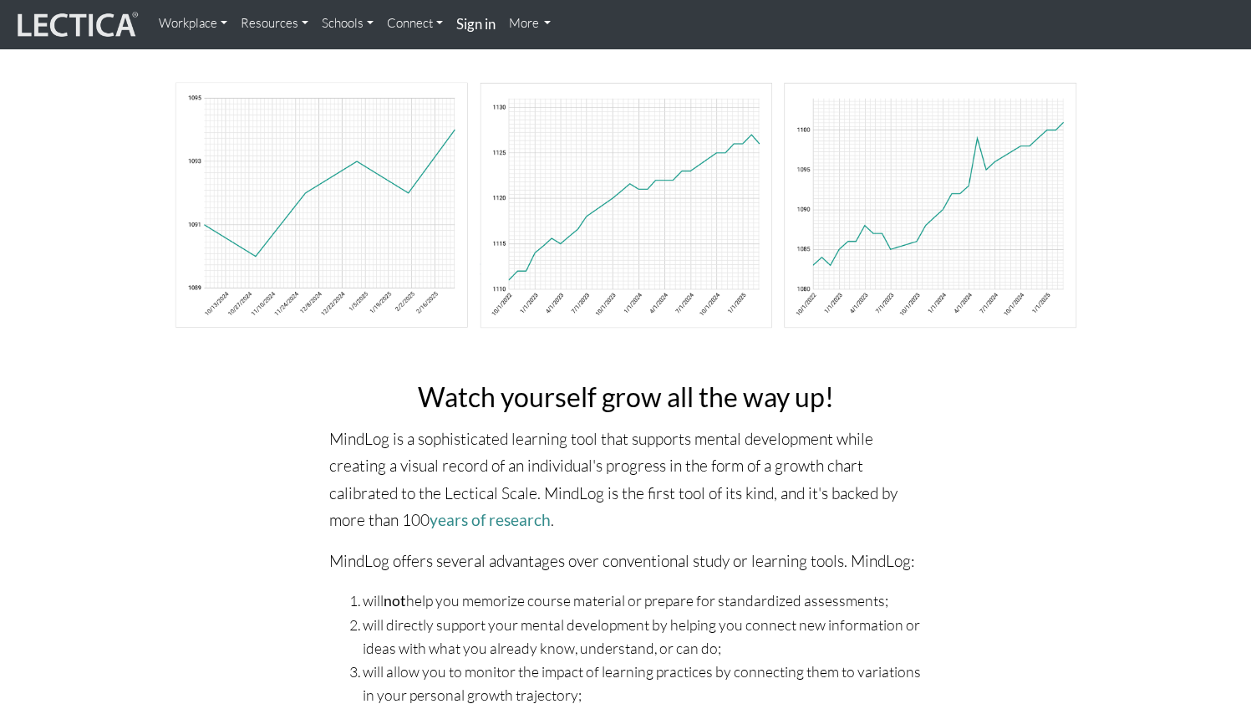
scroll to position [0, 0]
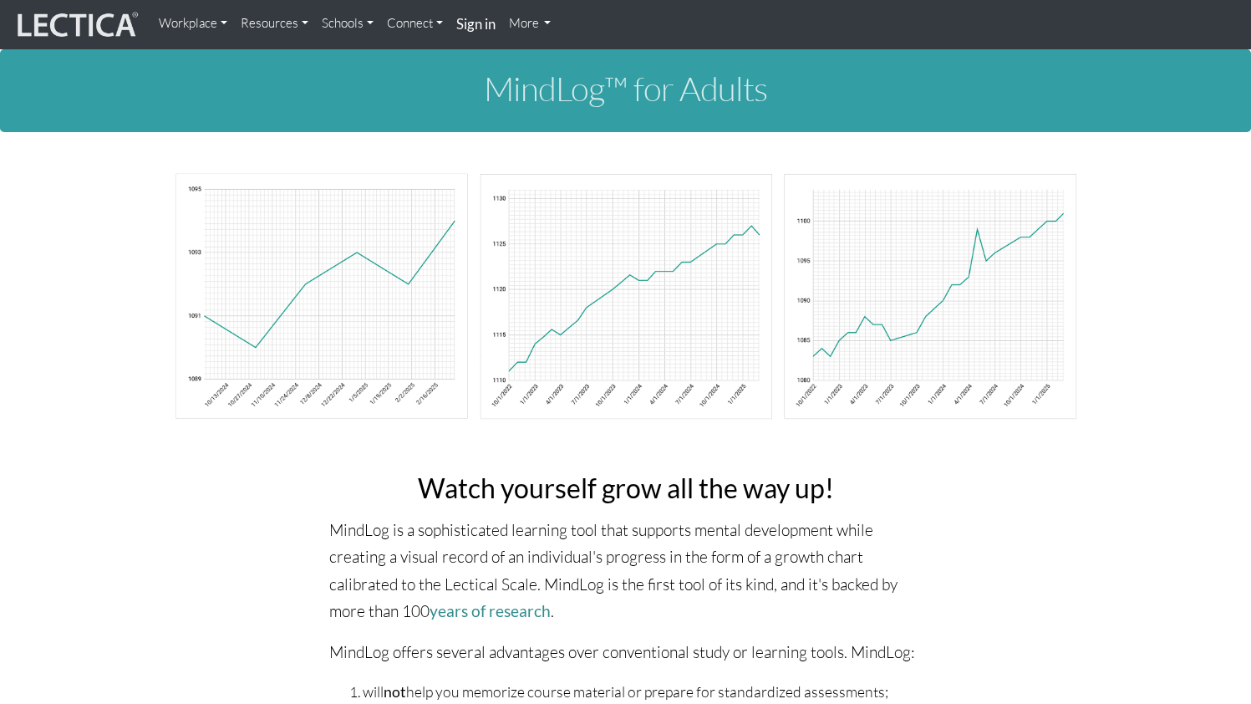
click at [265, 20] on link "Resources" at bounding box center [274, 23] width 81 height 33
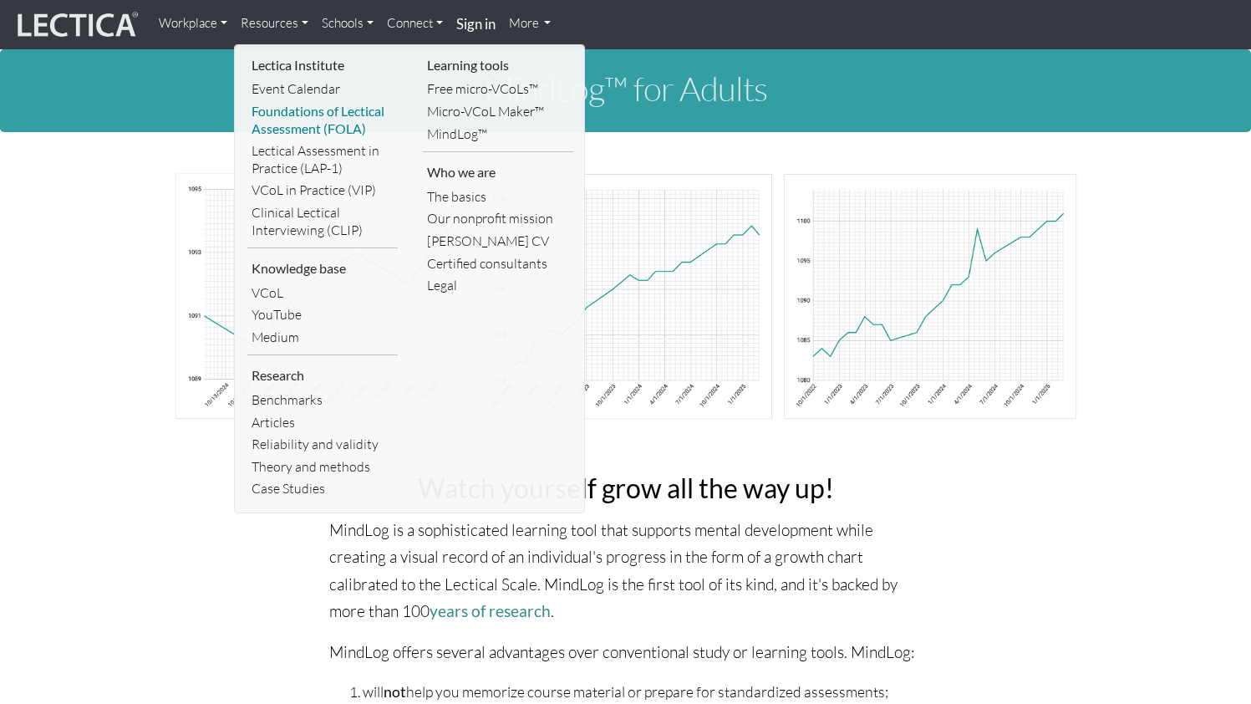
click at [301, 120] on link "Foundations of Lectical Assessment (FOLA)" at bounding box center [322, 119] width 150 height 39
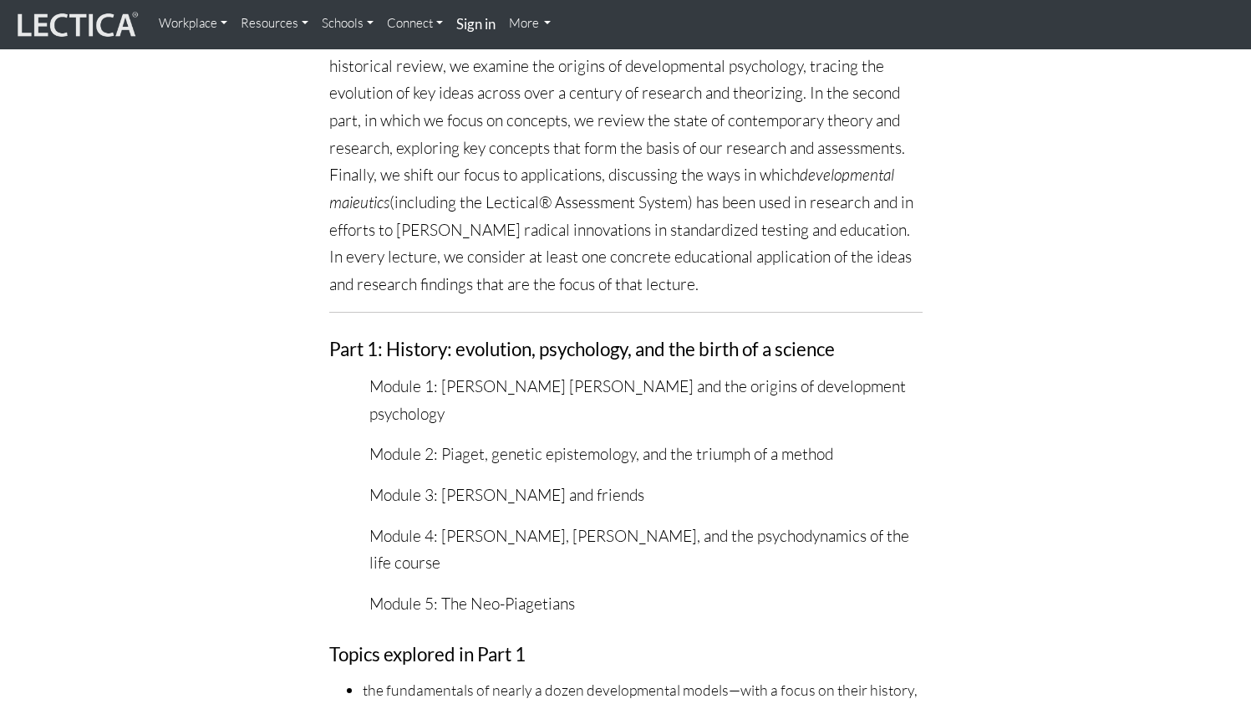
scroll to position [2429, 0]
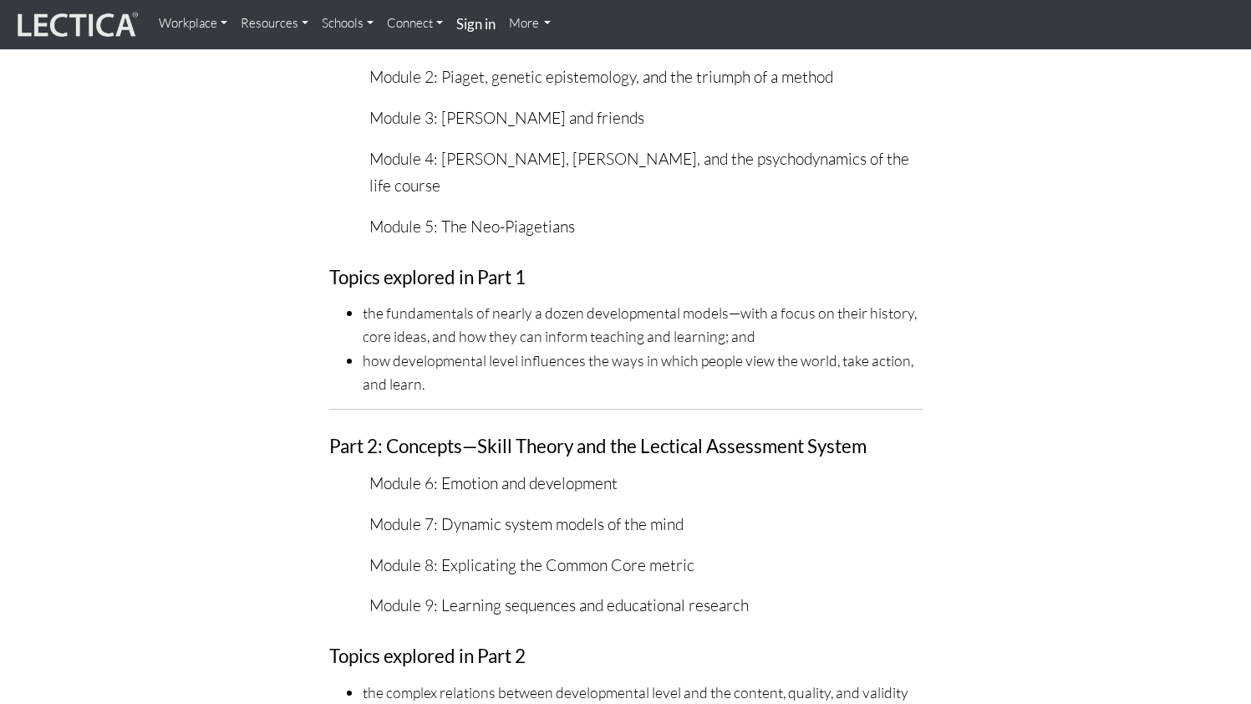
drag, startPoint x: 471, startPoint y: 155, endPoint x: 760, endPoint y: 162, distance: 290.1
drag, startPoint x: 514, startPoint y: 176, endPoint x: 615, endPoint y: 187, distance: 101.7
click at [621, 50] on p "Module 1: James Mark Baldwin and the origins of development psychology" at bounding box center [645, 23] width 553 height 54
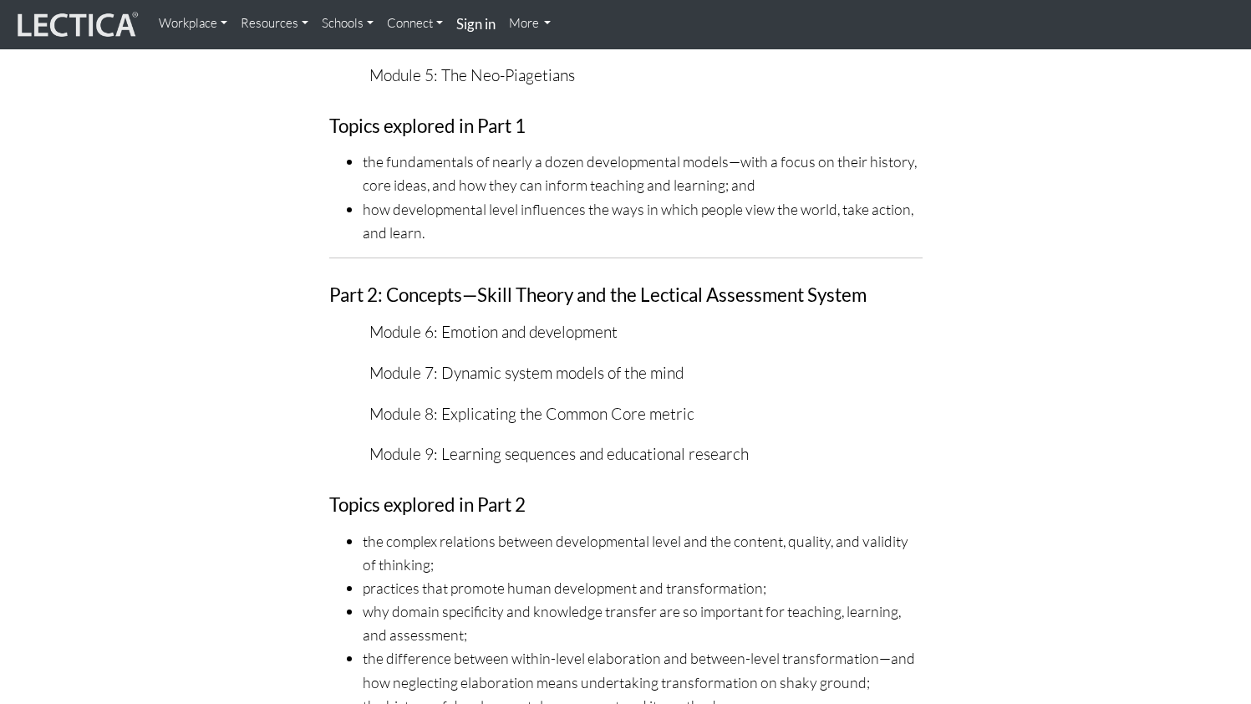
scroll to position [2650, 0]
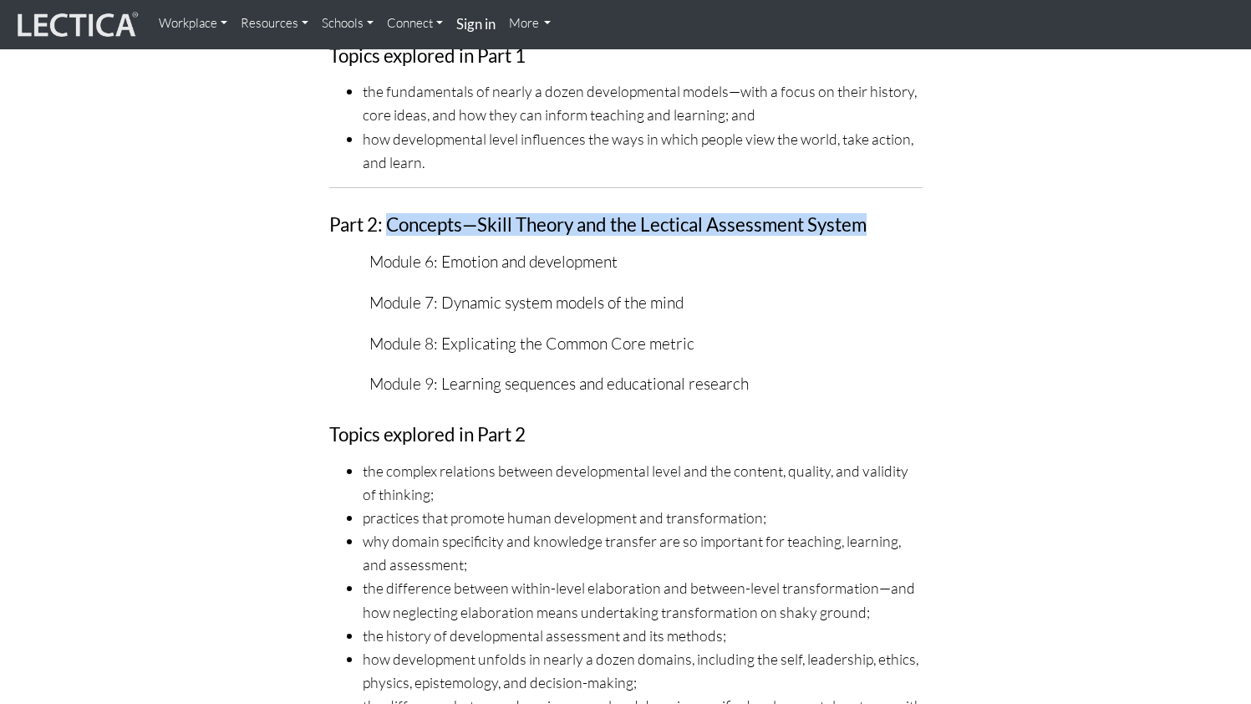
drag, startPoint x: 385, startPoint y: 352, endPoint x: 867, endPoint y: 353, distance: 482.2
click at [871, 236] on h4 "Part 2: Concepts—Skill Theory and the Lectical Assessment System" at bounding box center [625, 225] width 593 height 21
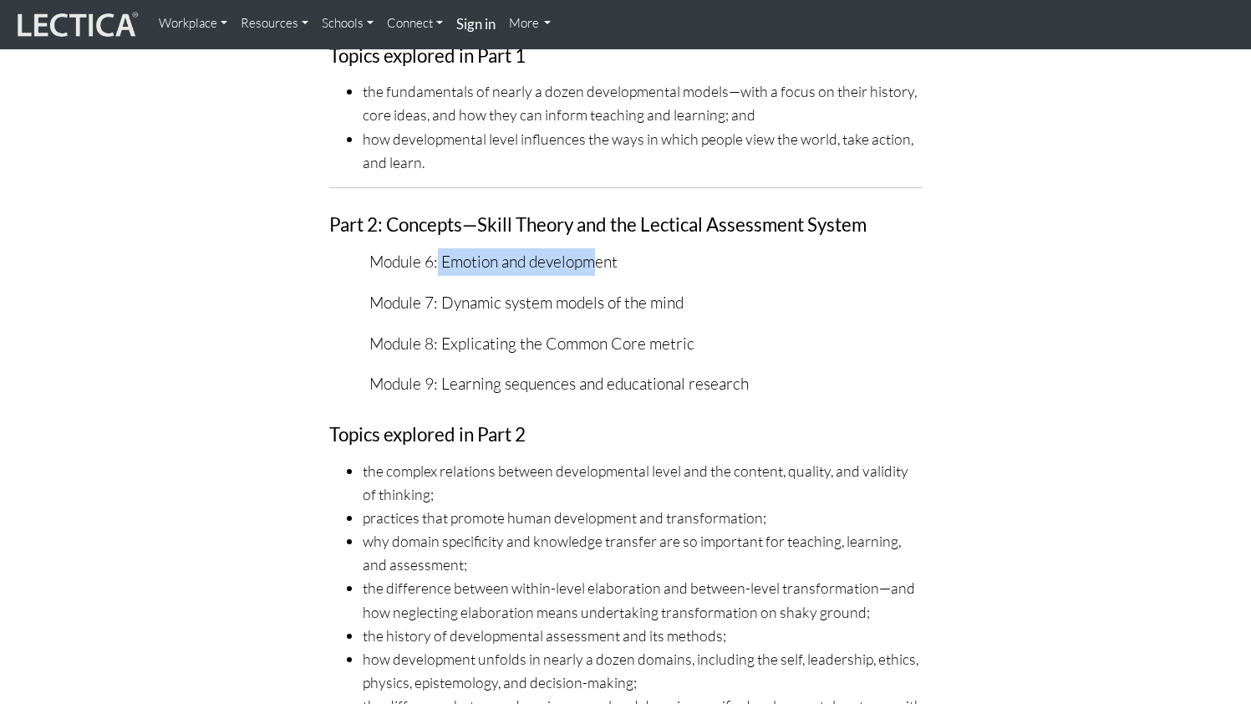
drag, startPoint x: 439, startPoint y: 385, endPoint x: 598, endPoint y: 384, distance: 158.8
click at [598, 276] on p "Module 6: Emotion and development" at bounding box center [645, 262] width 553 height 28
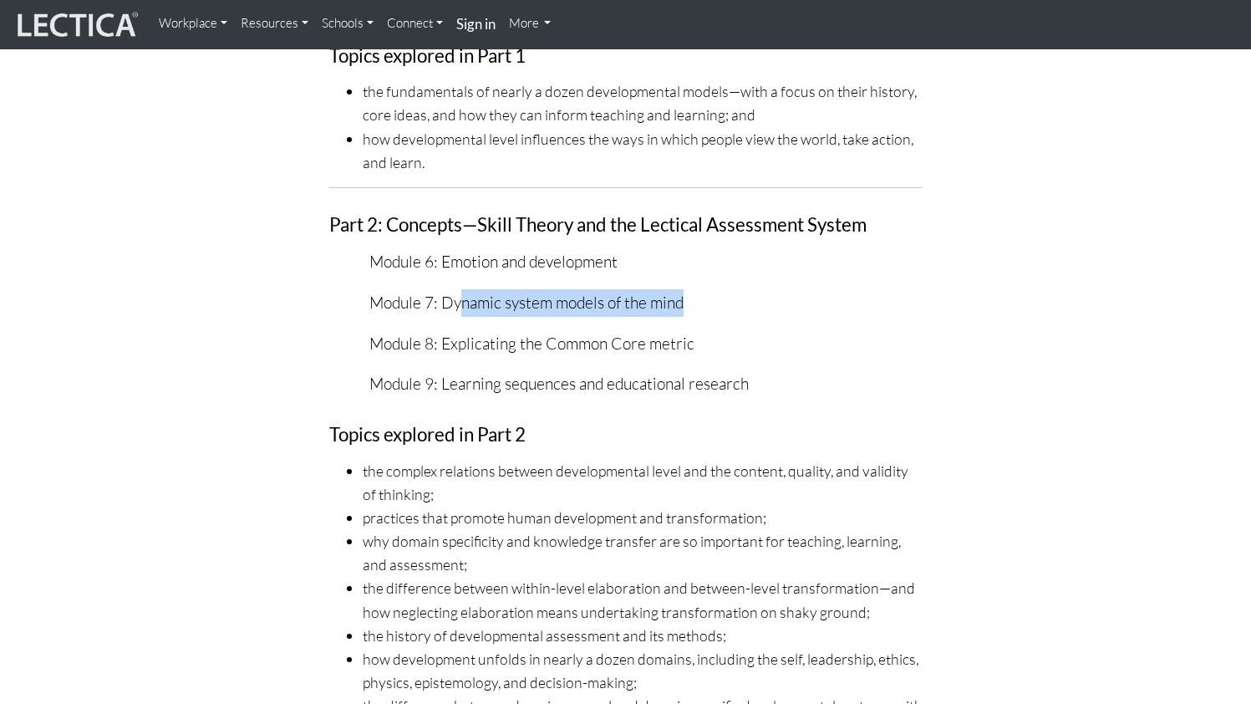
drag, startPoint x: 463, startPoint y: 421, endPoint x: 681, endPoint y: 425, distance: 218.1
click at [681, 317] on p "Module 7: Dynamic system models of the mind" at bounding box center [645, 303] width 553 height 28
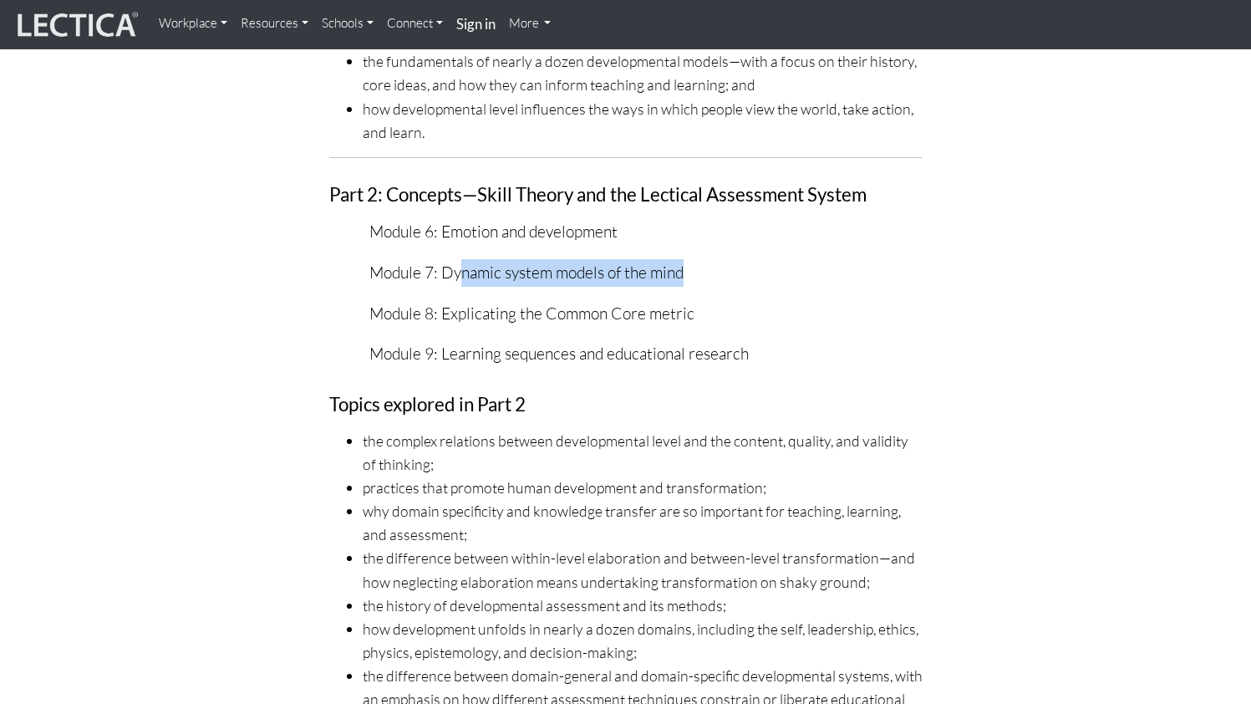
scroll to position [2682, 0]
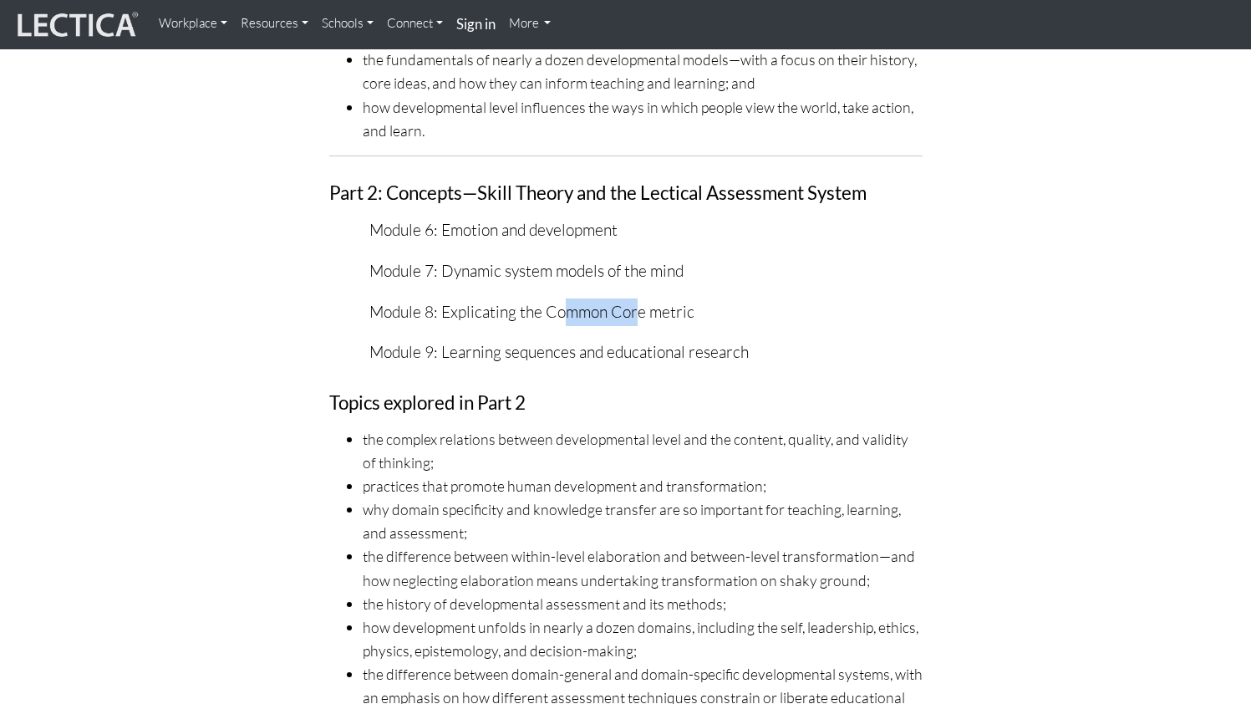
drag, startPoint x: 568, startPoint y: 438, endPoint x: 635, endPoint y: 438, distance: 66.9
click at [636, 326] on p "Module 8: Explicating the Common Core metric" at bounding box center [645, 312] width 553 height 28
drag, startPoint x: 505, startPoint y: 482, endPoint x: 585, endPoint y: 482, distance: 80.2
click at [585, 366] on p "Module 9: Learning sequences and educational research" at bounding box center [645, 352] width 553 height 28
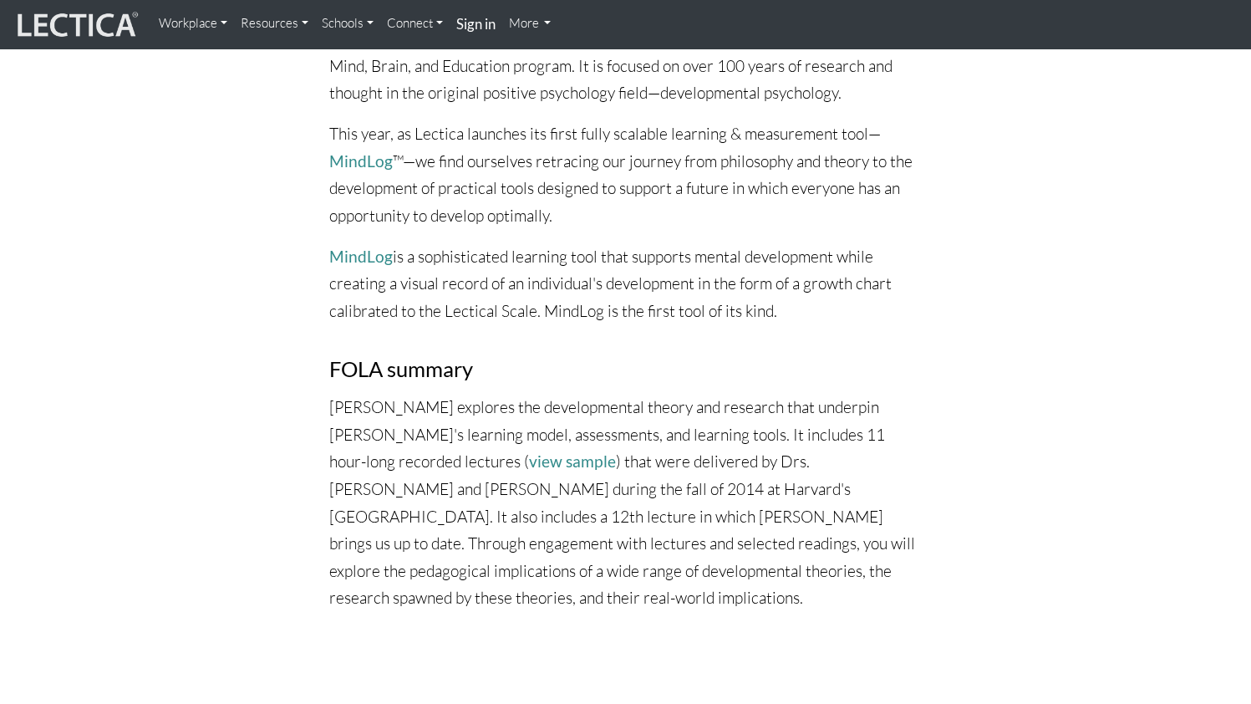
scroll to position [0, 0]
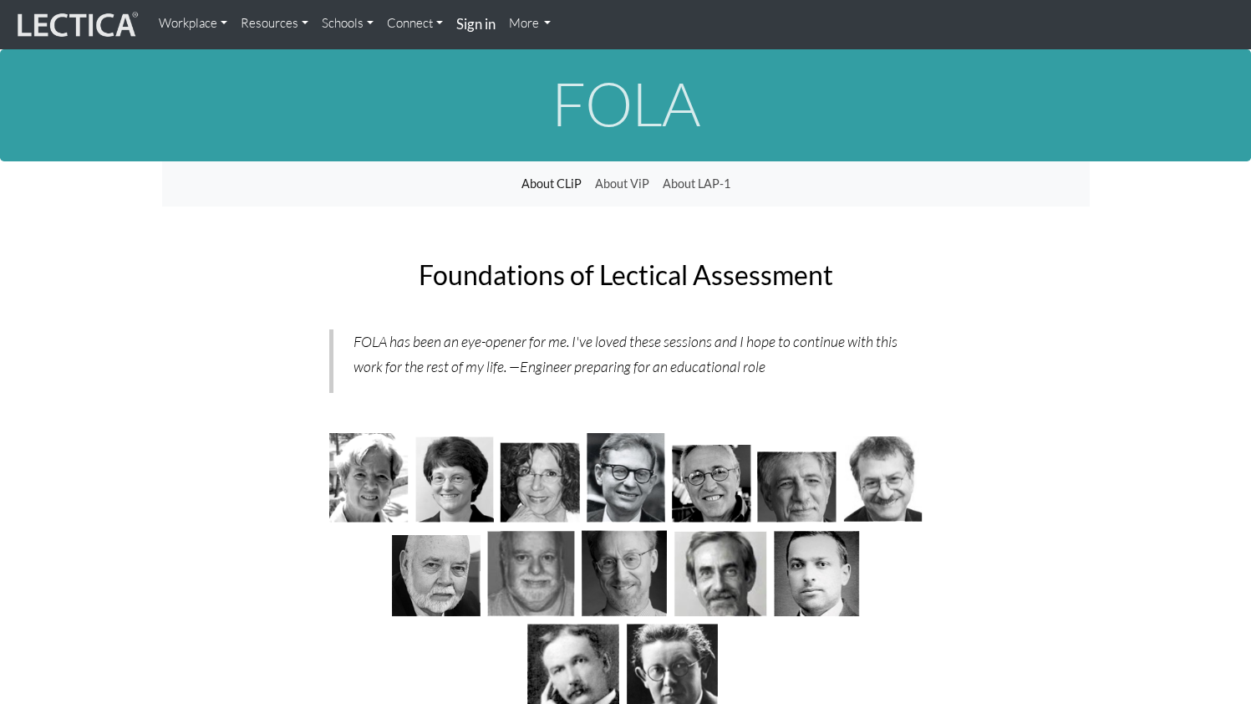
click at [211, 19] on link "Workplace" at bounding box center [193, 23] width 82 height 33
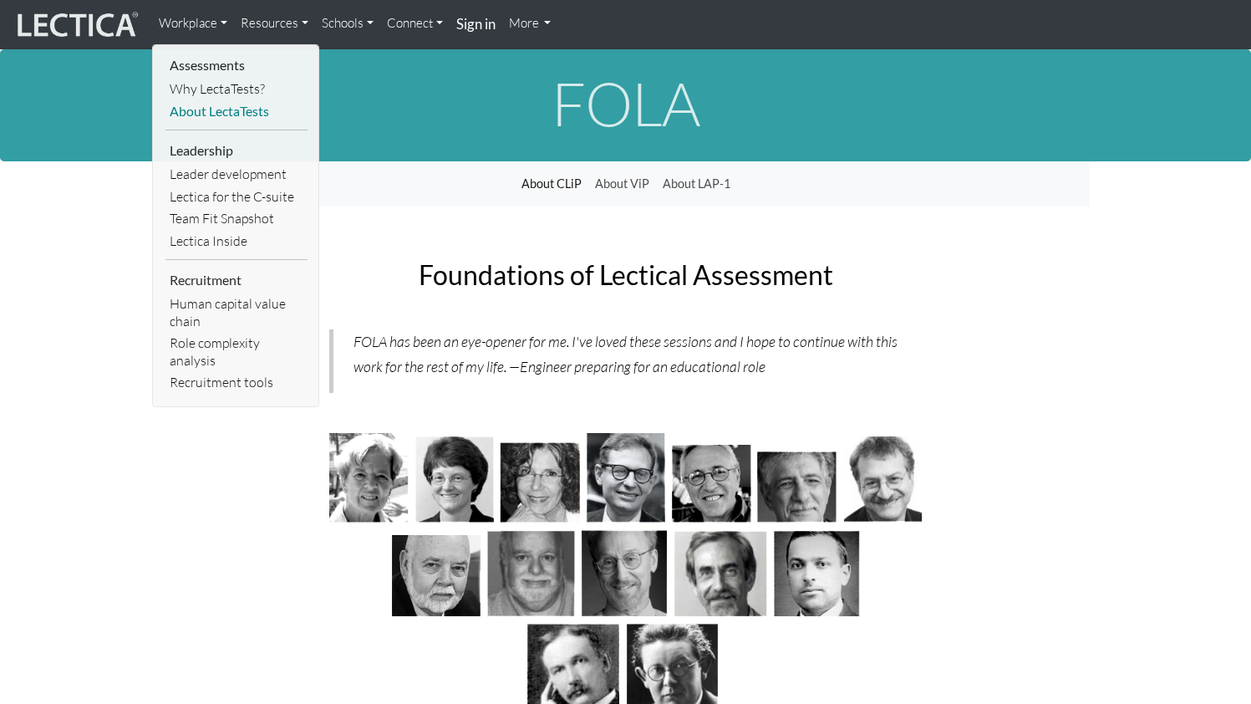
click at [211, 104] on link "About LectaTests" at bounding box center [236, 111] width 142 height 23
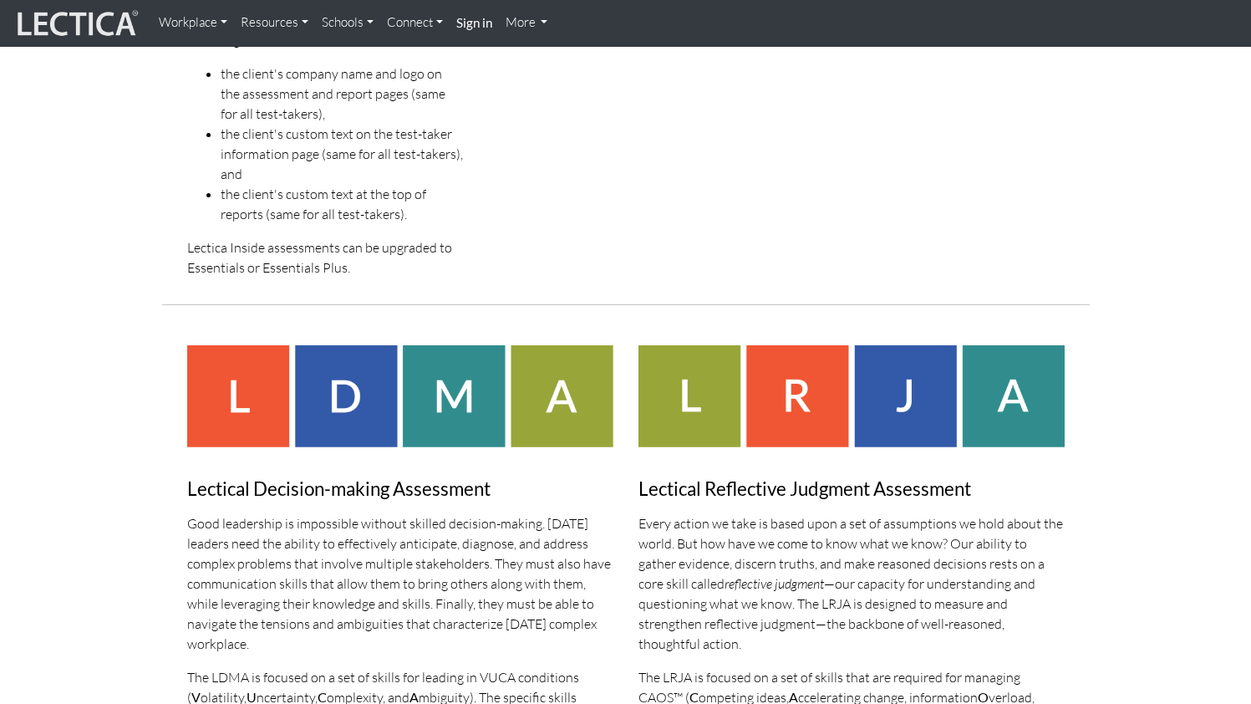
scroll to position [1148, 0]
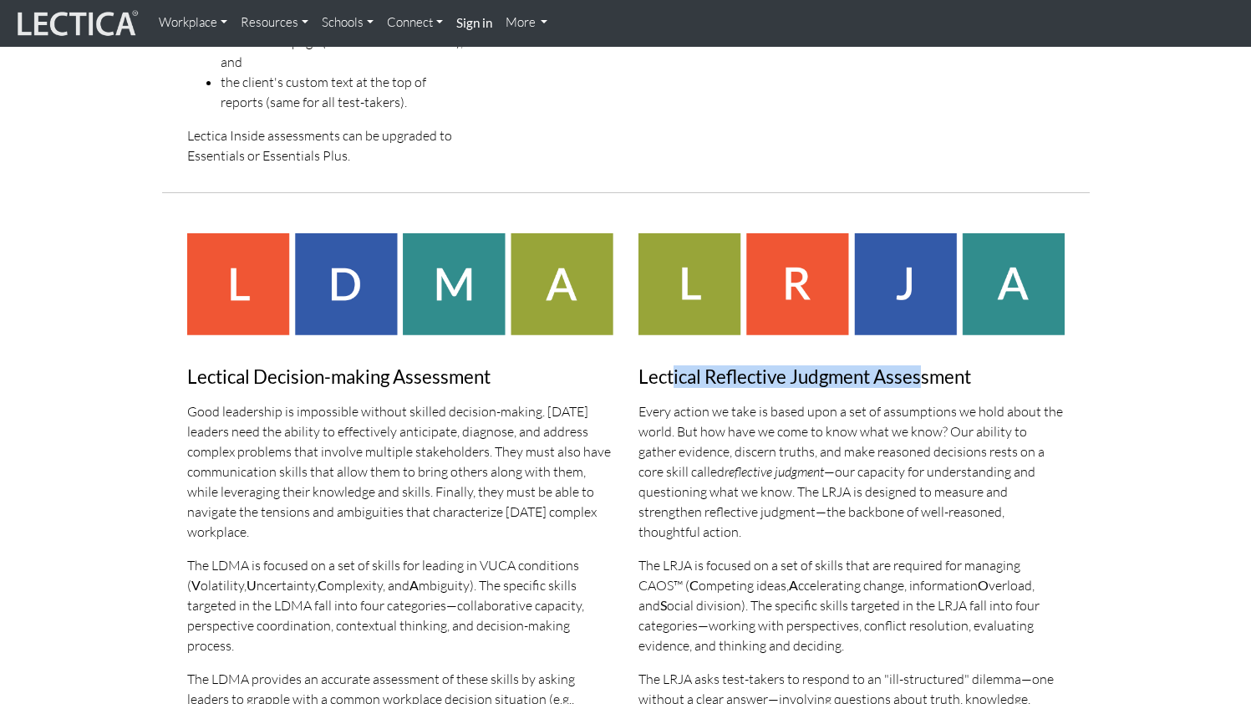
drag, startPoint x: 669, startPoint y: 372, endPoint x: 923, endPoint y: 373, distance: 254.1
click at [923, 373] on h3 "Lectical Reflective Judgment Assessment" at bounding box center [851, 377] width 426 height 21
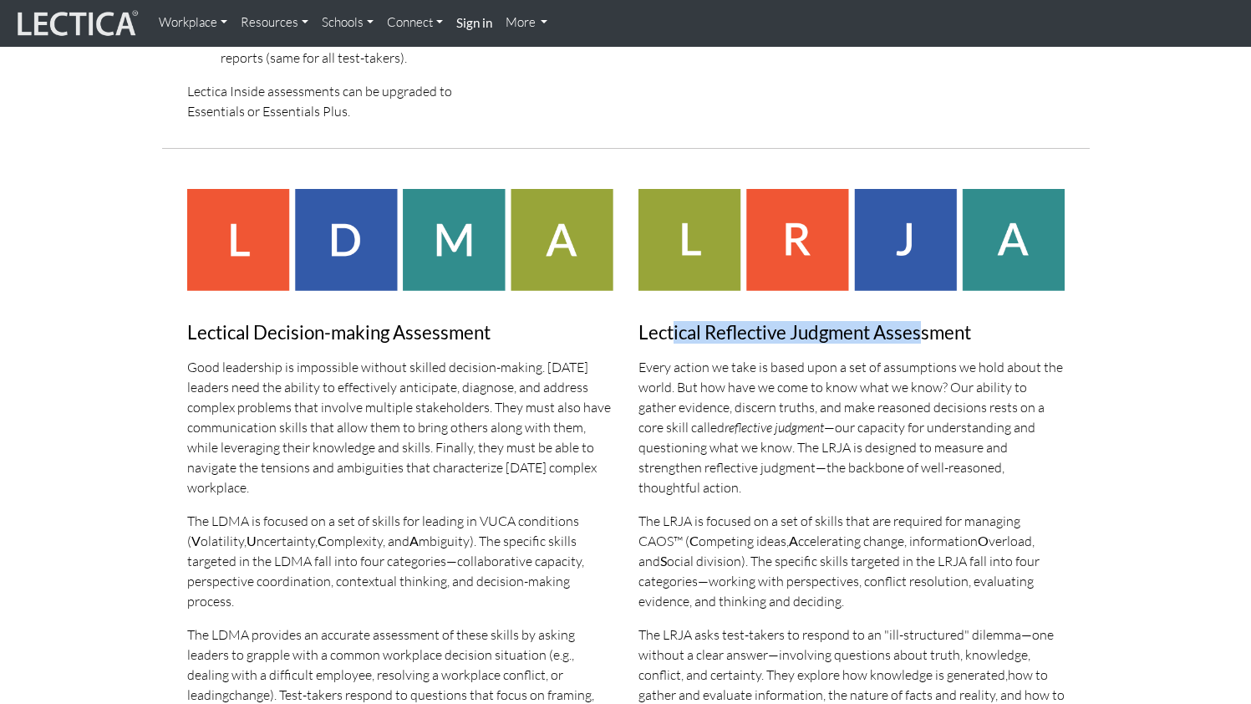
scroll to position [1146, 0]
